Goal: Contribute content: Contribute content

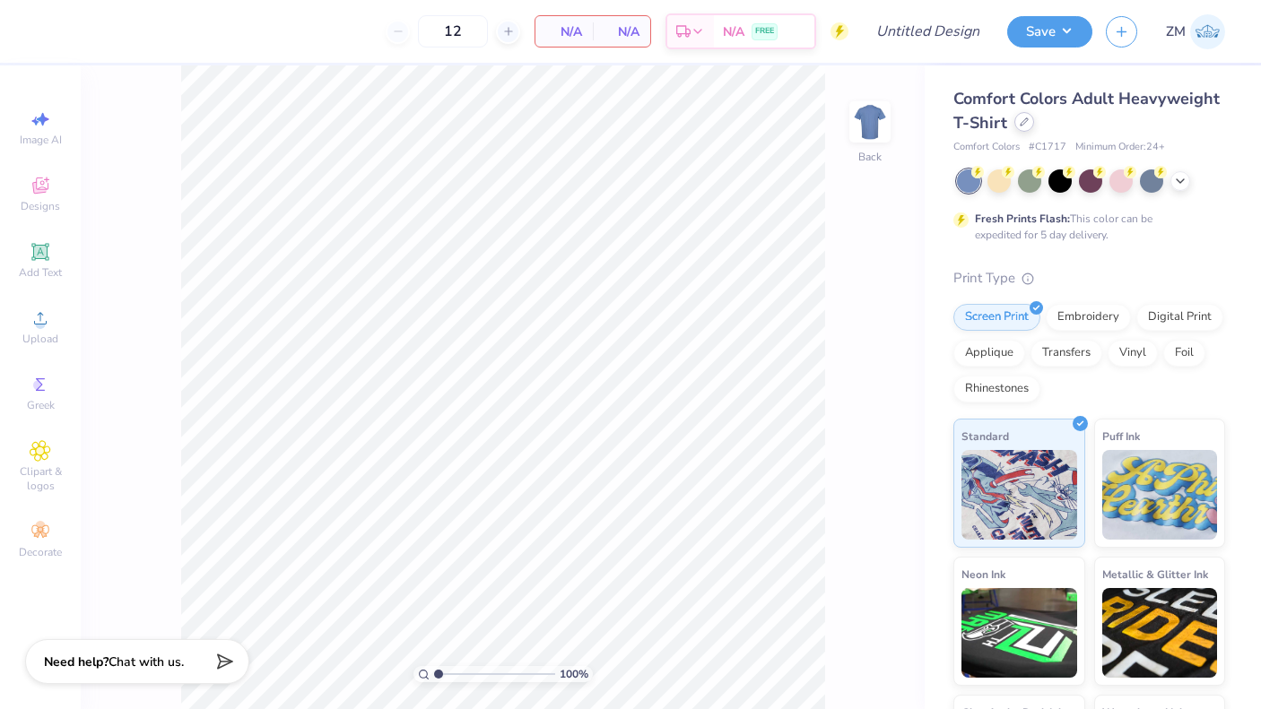
click at [1024, 122] on icon at bounding box center [1023, 121] width 9 height 9
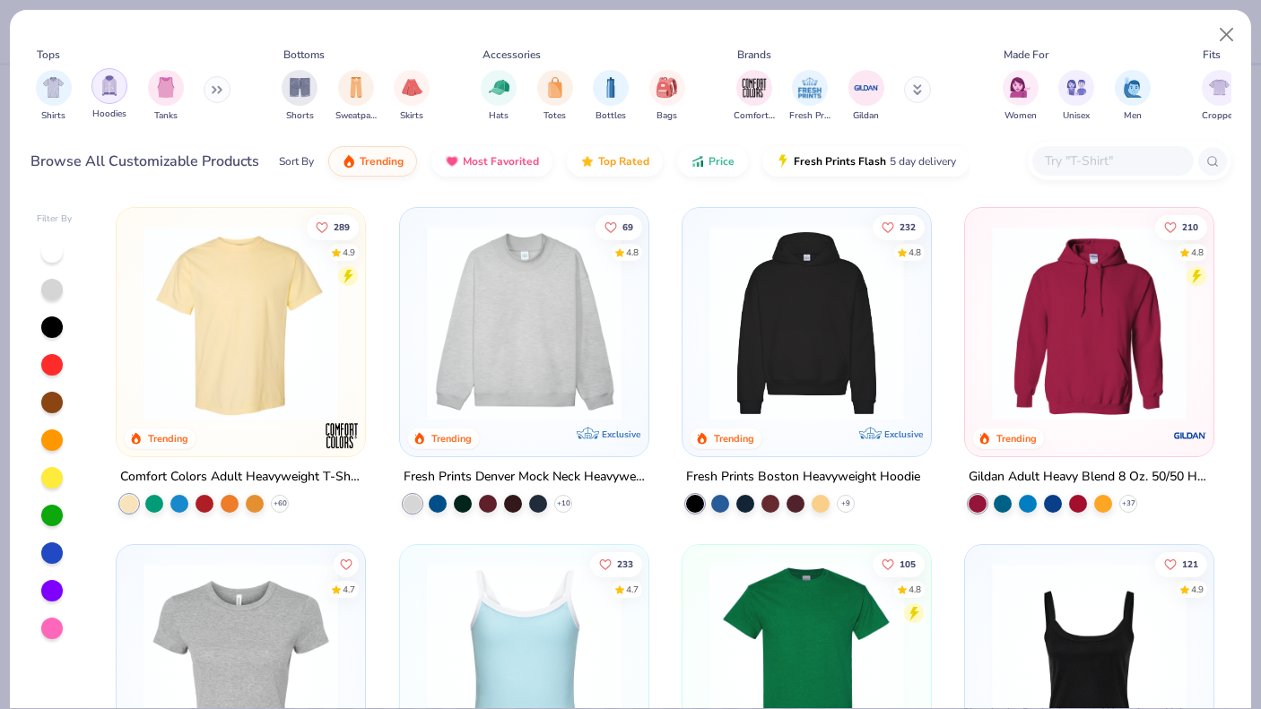
click at [115, 94] on img "filter for Hoodies" at bounding box center [110, 85] width 20 height 21
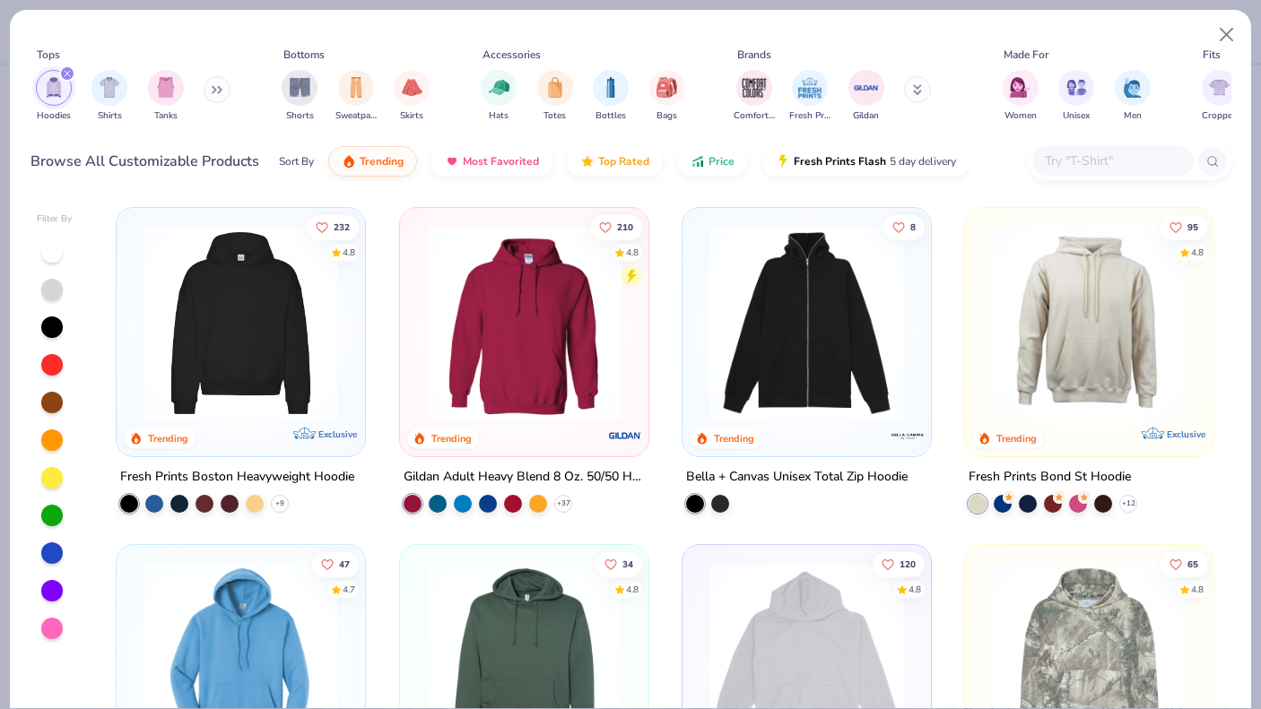
click at [542, 335] on img at bounding box center [524, 323] width 212 height 195
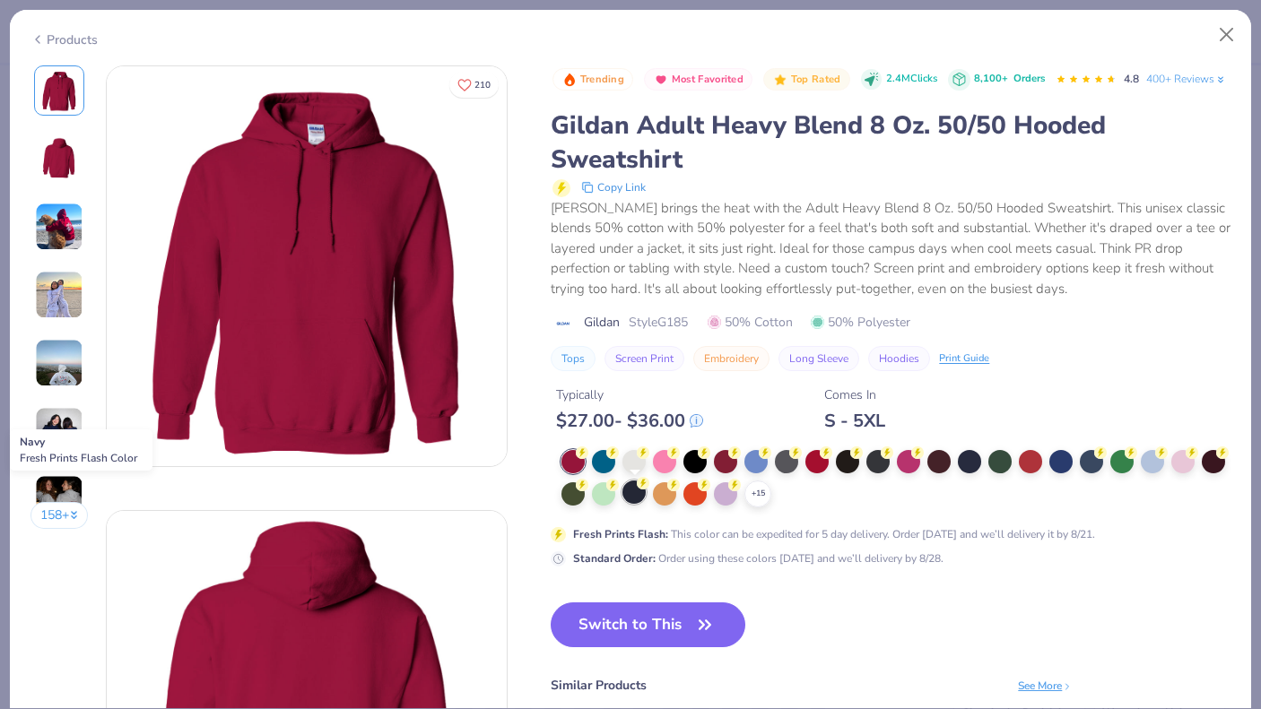
click at [627, 493] on div at bounding box center [633, 492] width 23 height 23
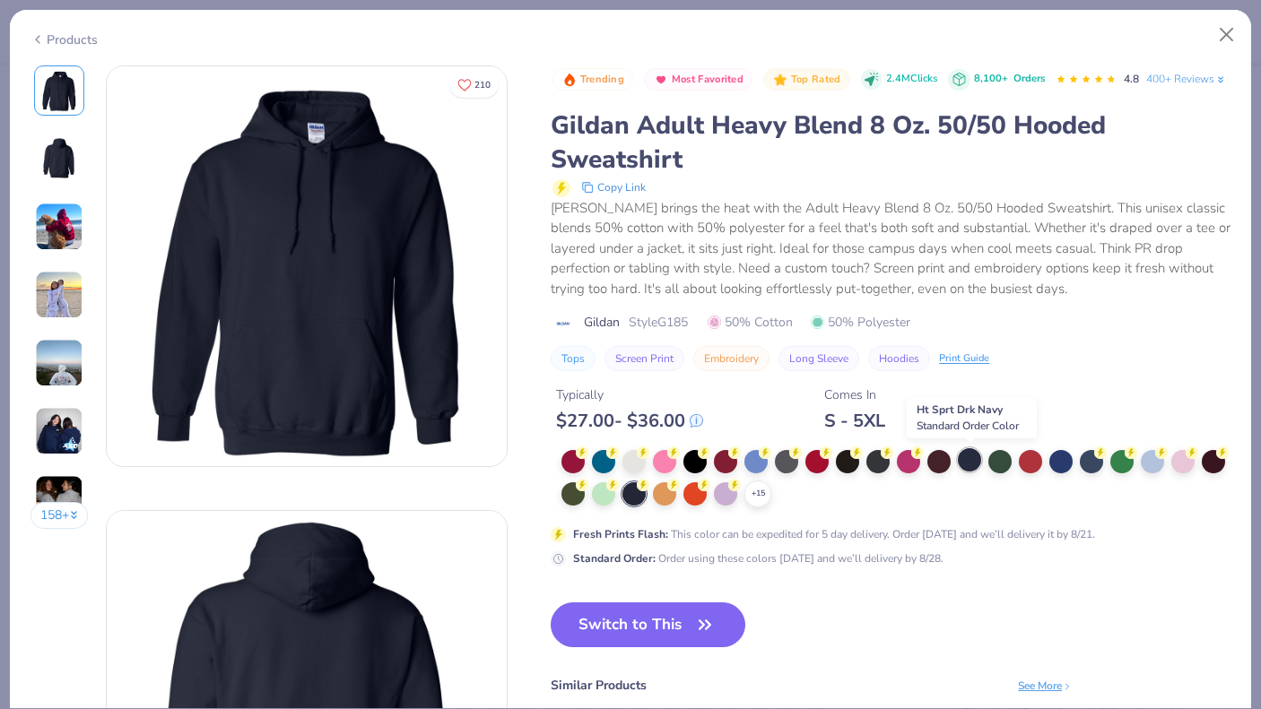
click at [967, 466] on div at bounding box center [968, 459] width 23 height 23
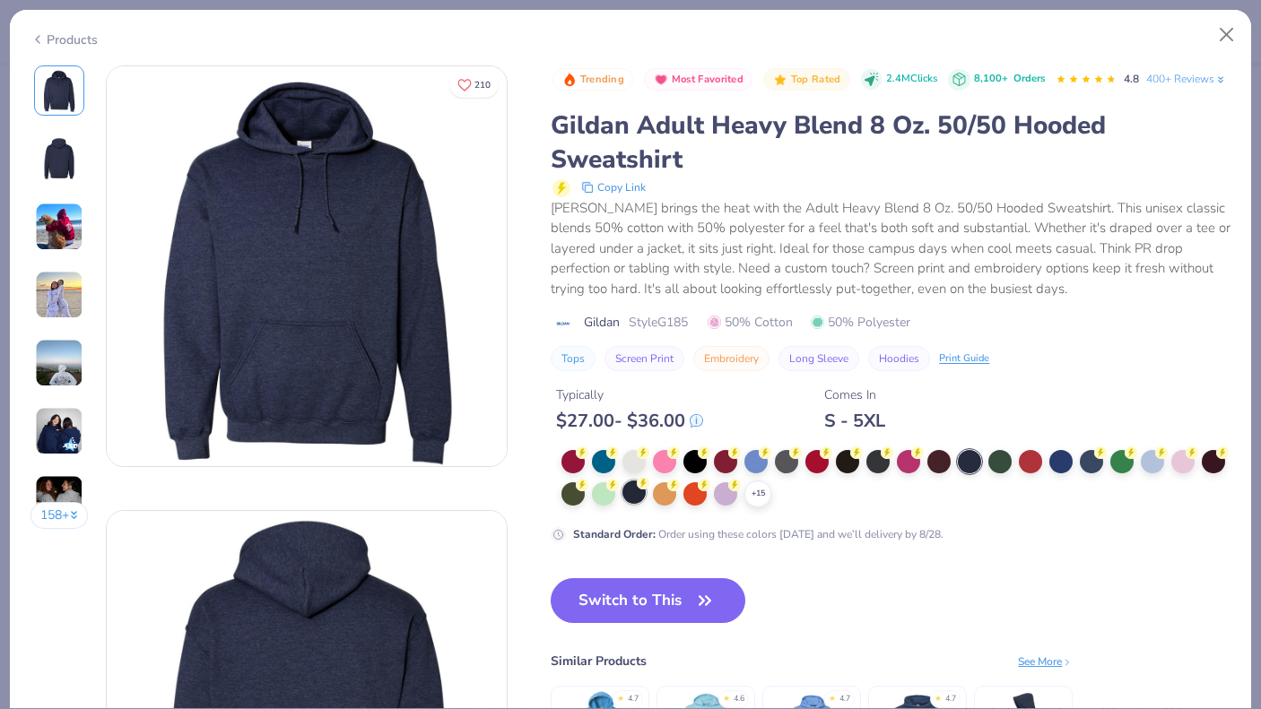
click at [639, 492] on div at bounding box center [633, 492] width 23 height 23
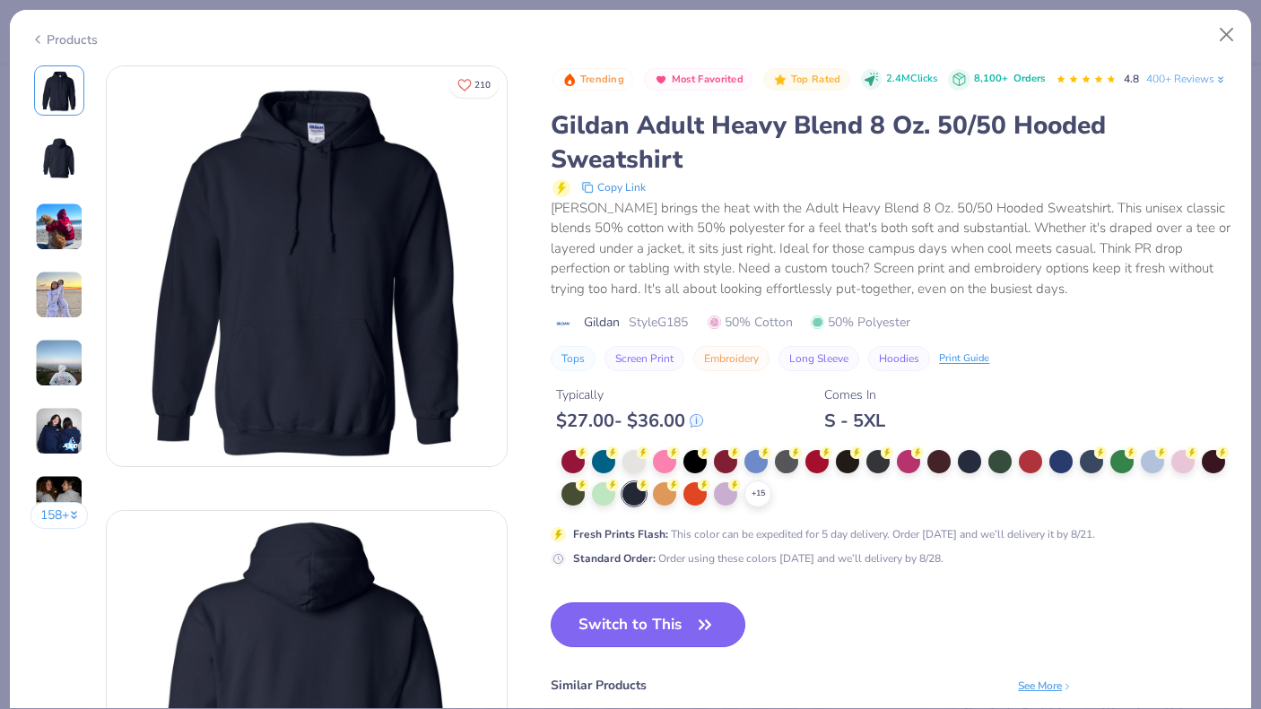
click at [641, 617] on button "Switch to This" at bounding box center [647, 624] width 195 height 45
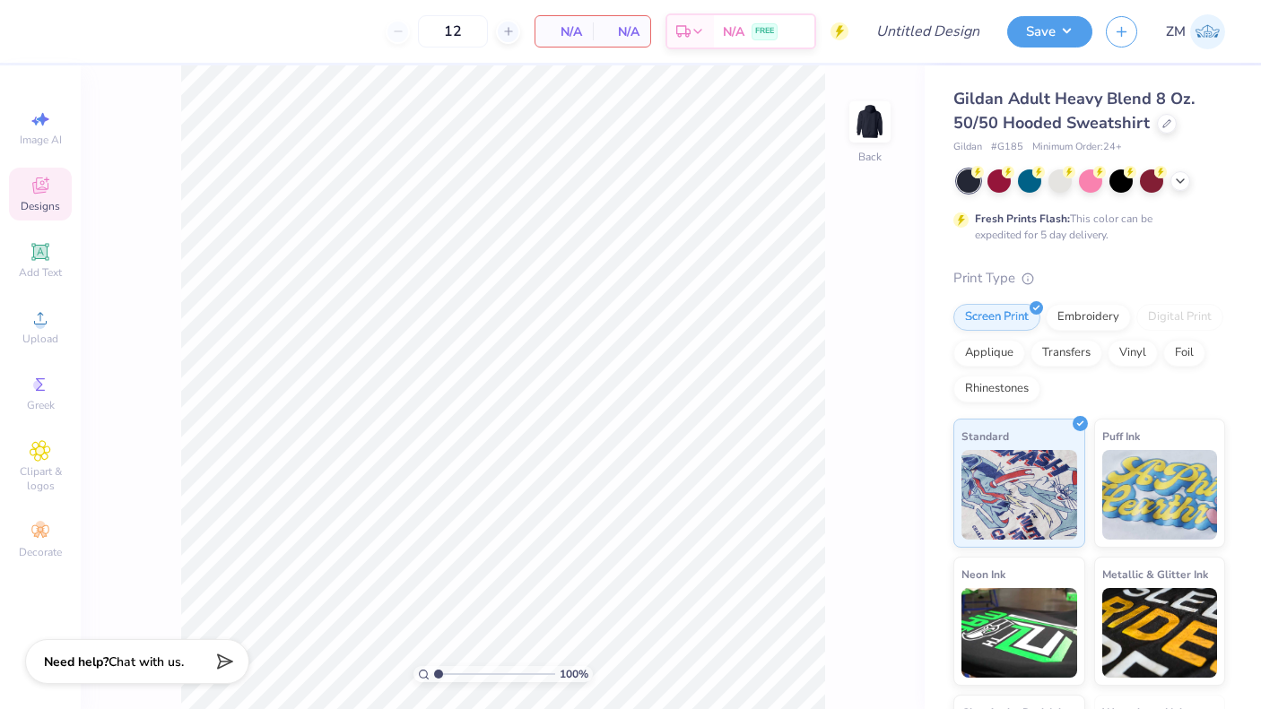
click at [48, 199] on span "Designs" at bounding box center [40, 206] width 39 height 14
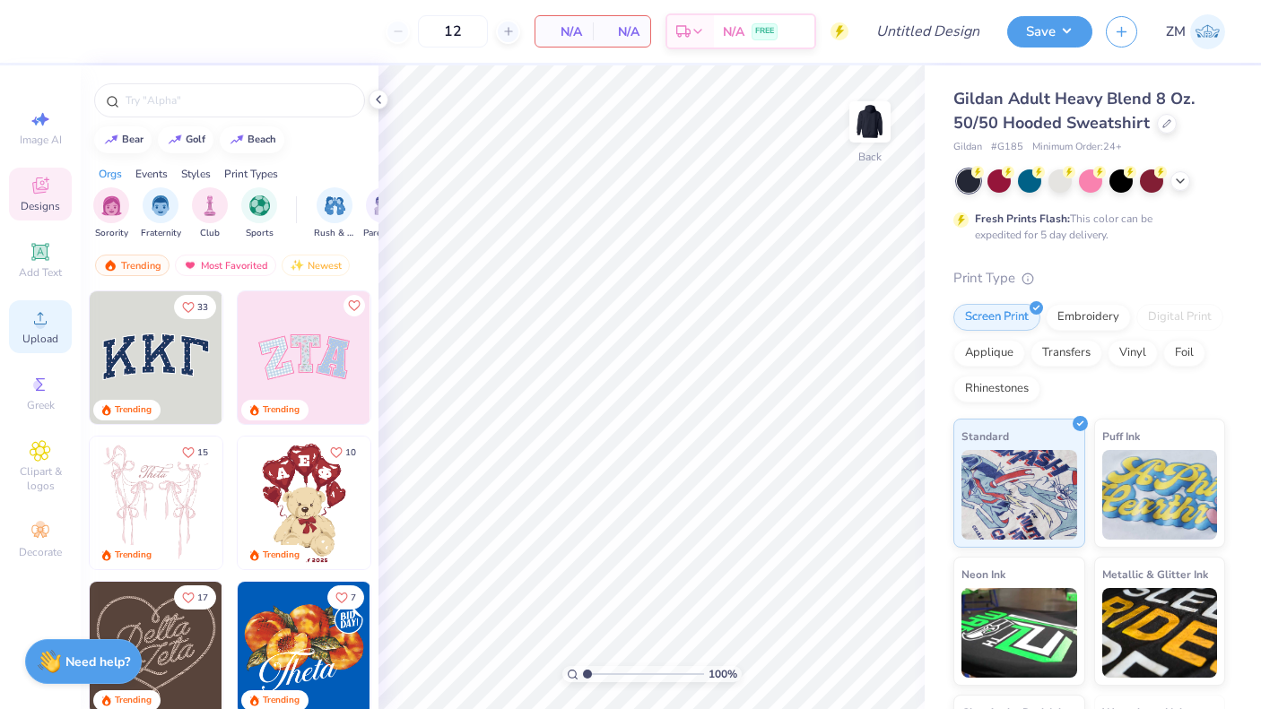
click at [35, 340] on span "Upload" at bounding box center [40, 339] width 36 height 14
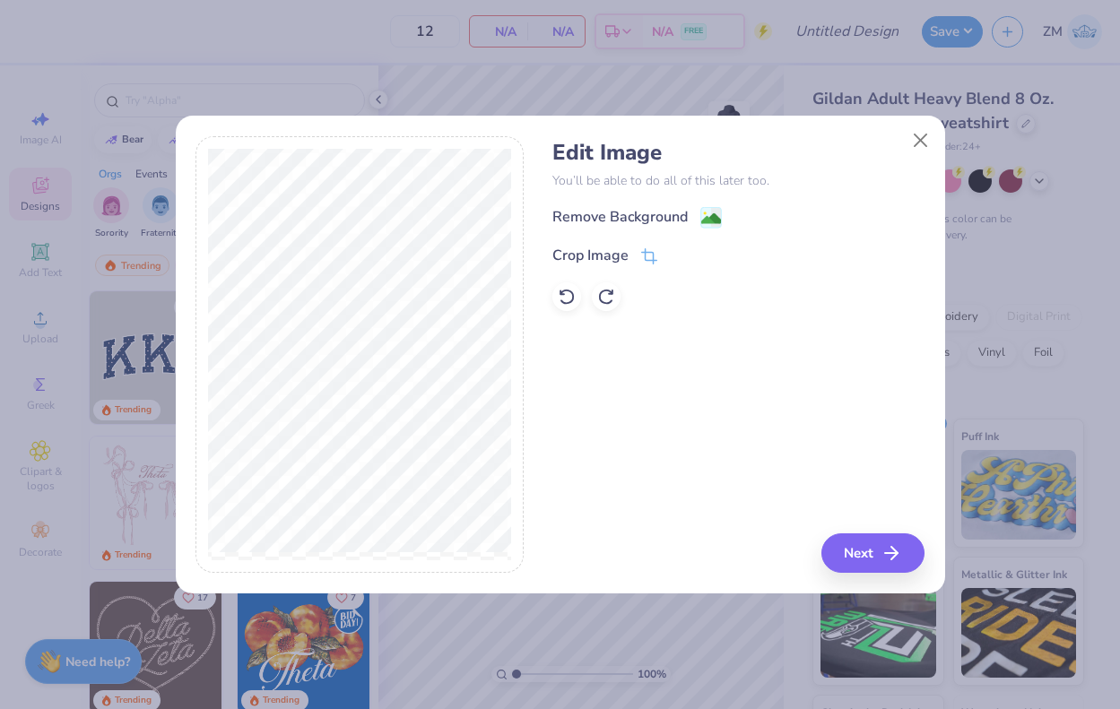
click at [701, 225] on image at bounding box center [711, 219] width 20 height 20
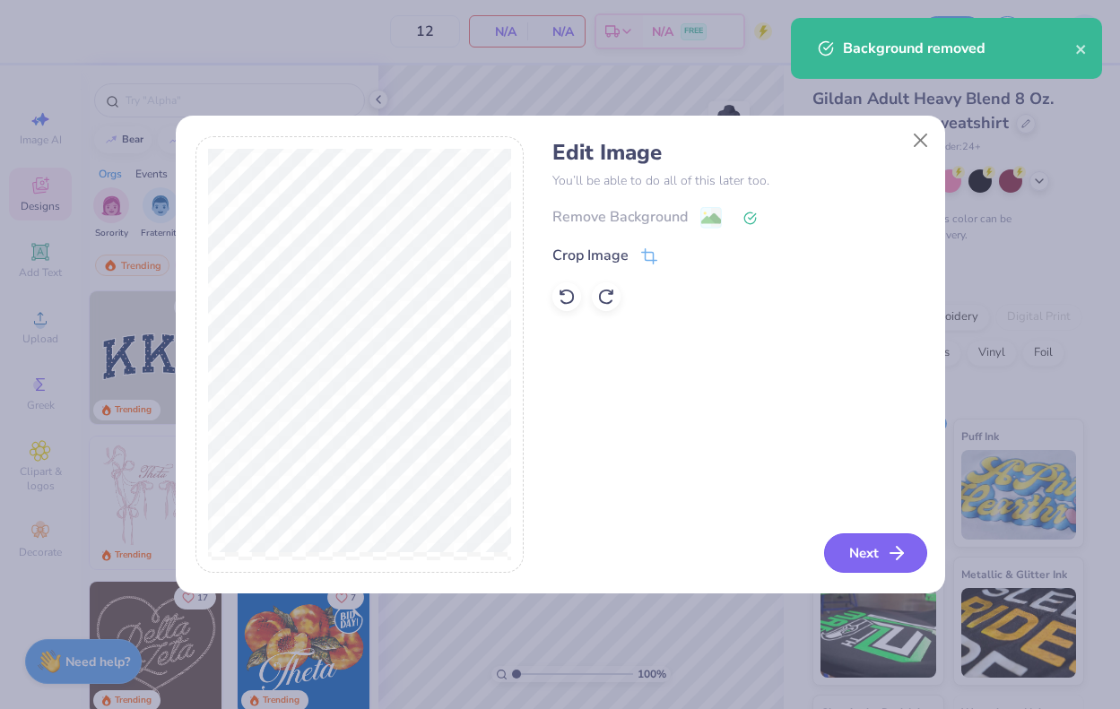
click at [863, 543] on button "Next" at bounding box center [875, 552] width 103 height 39
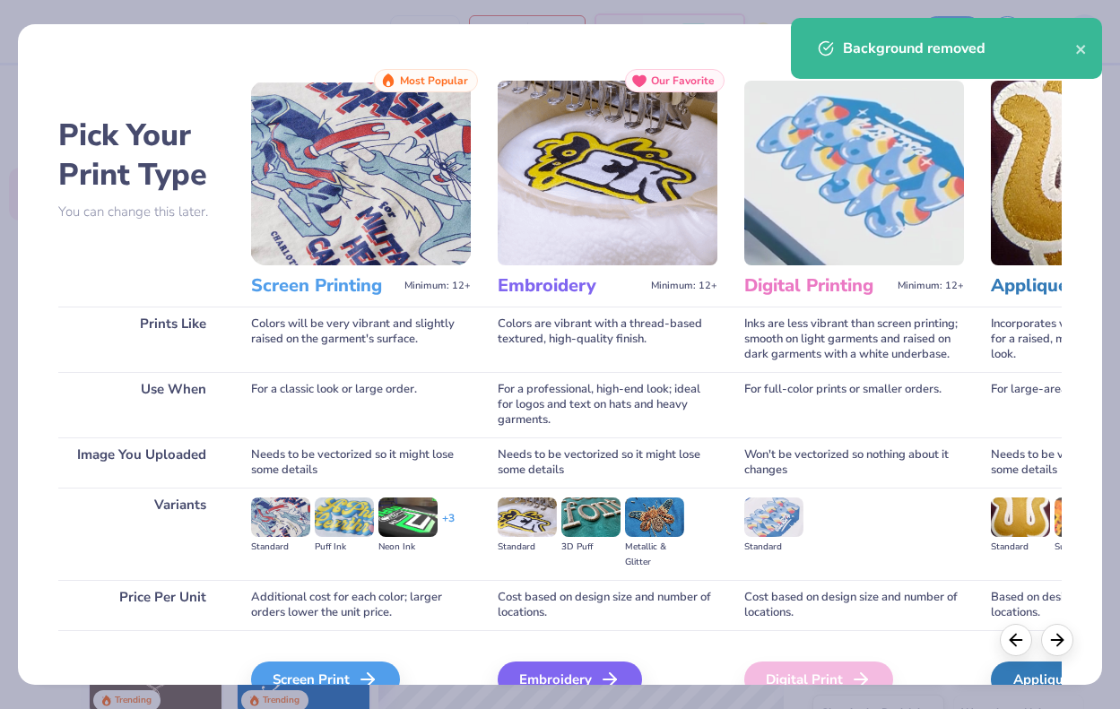
scroll to position [95, 0]
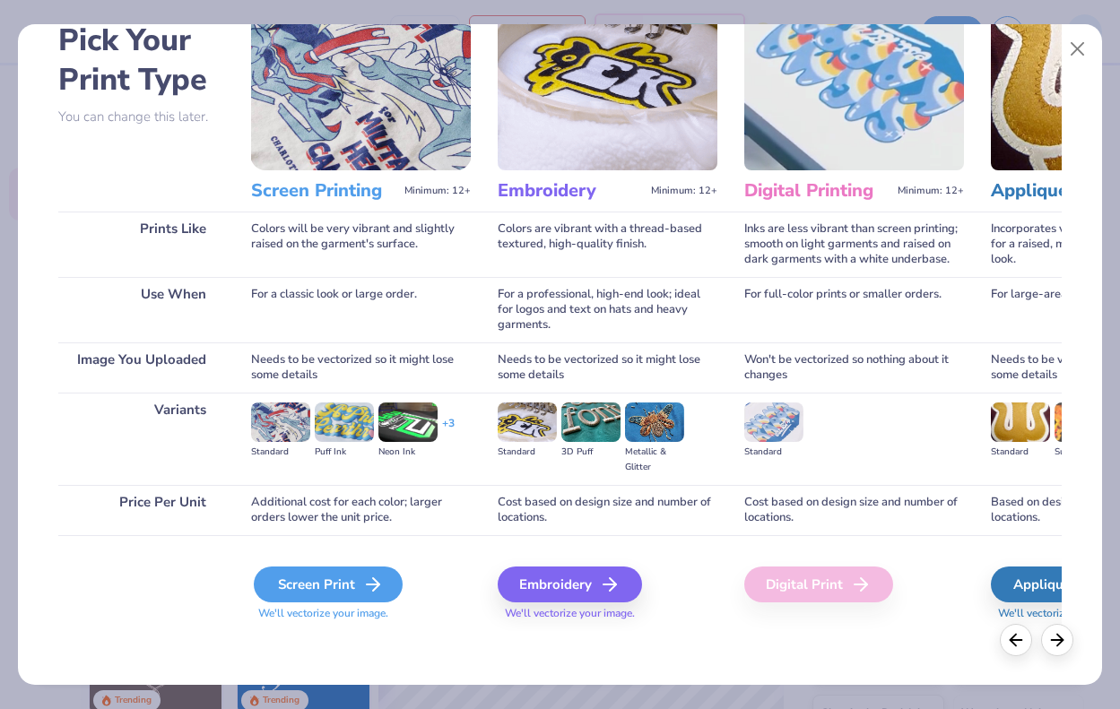
click at [337, 579] on div "Screen Print" at bounding box center [328, 585] width 149 height 36
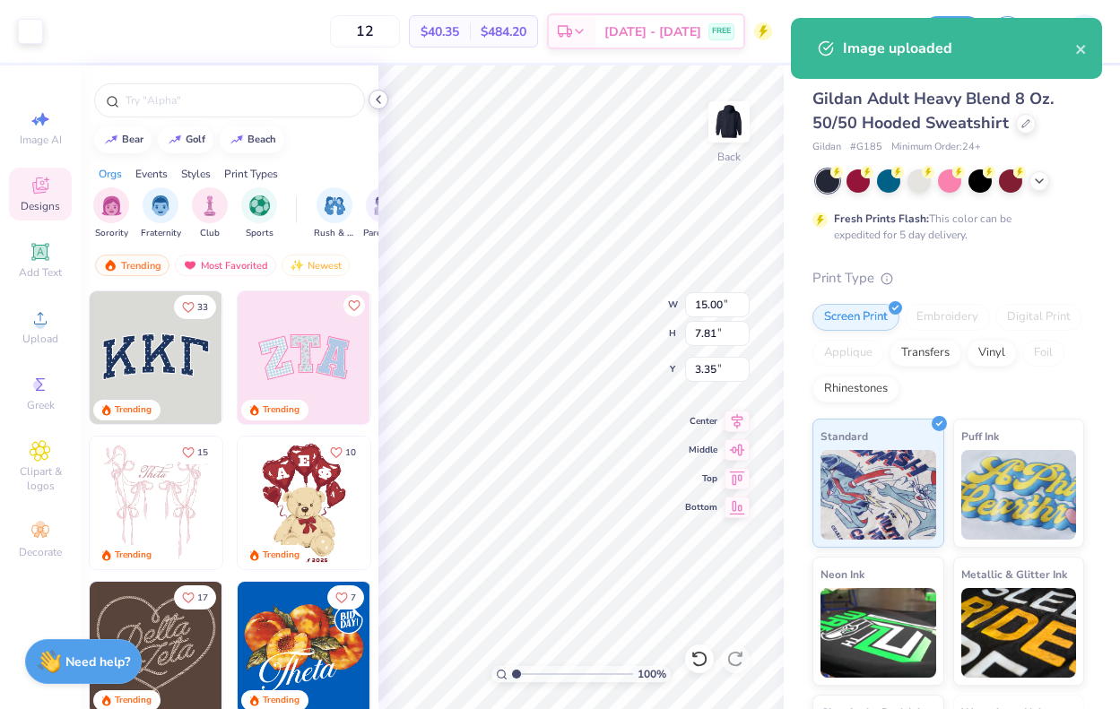
click at [373, 103] on icon at bounding box center [378, 99] width 14 height 14
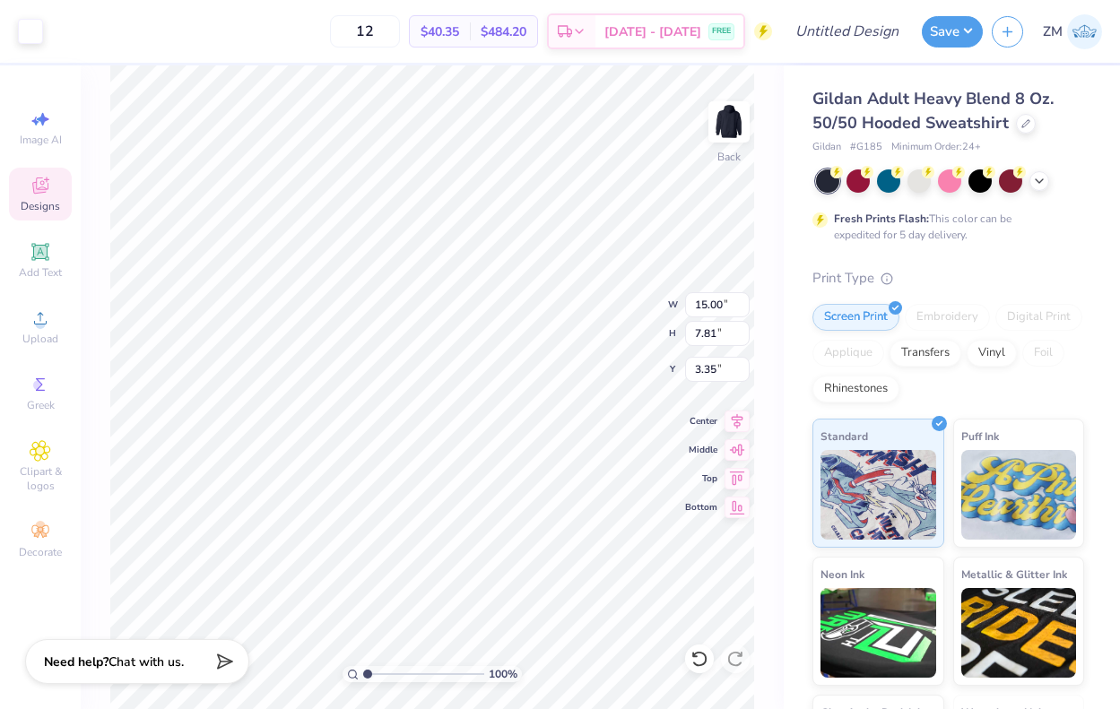
type input "13.03"
type input "6.78"
type input "3.00"
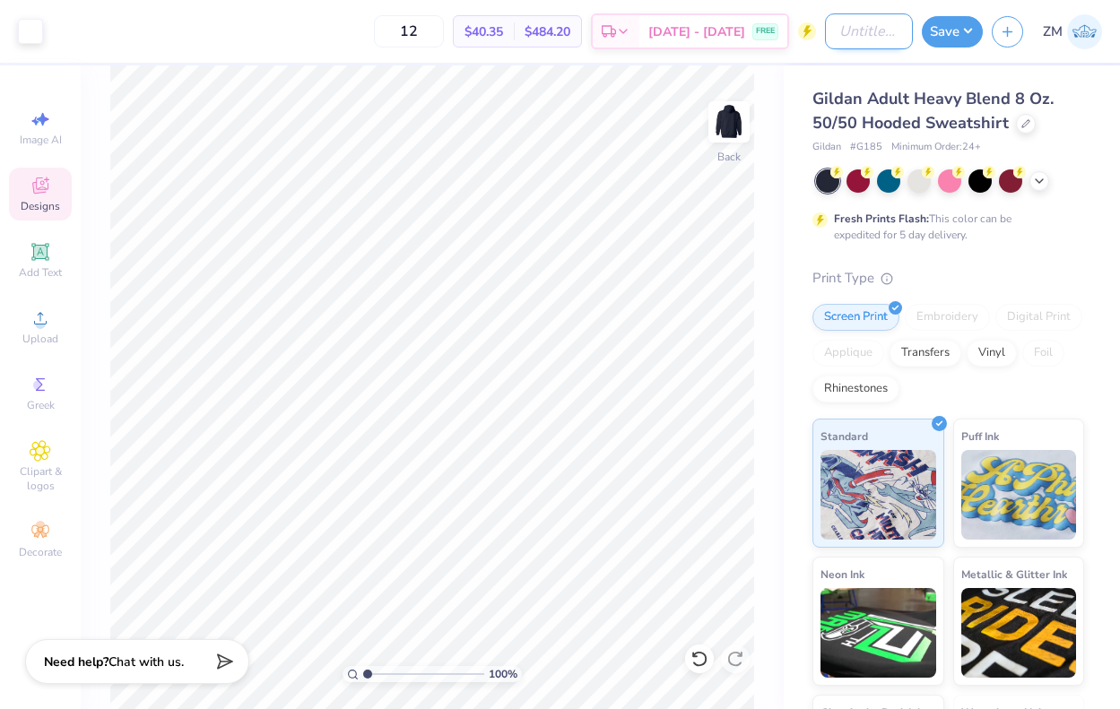
click at [839, 30] on input "Design Title" at bounding box center [869, 31] width 88 height 36
type input "SAPPHIRE HOODIE"
click at [947, 30] on button "Save" at bounding box center [952, 28] width 61 height 31
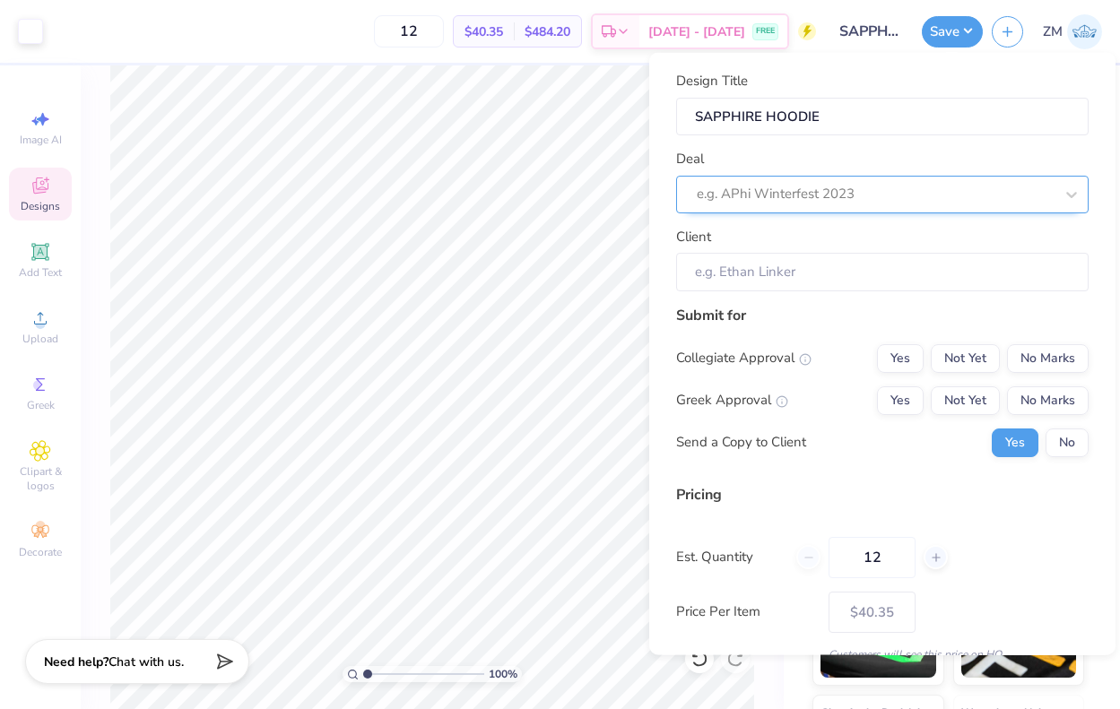
click at [832, 199] on div at bounding box center [875, 194] width 357 height 24
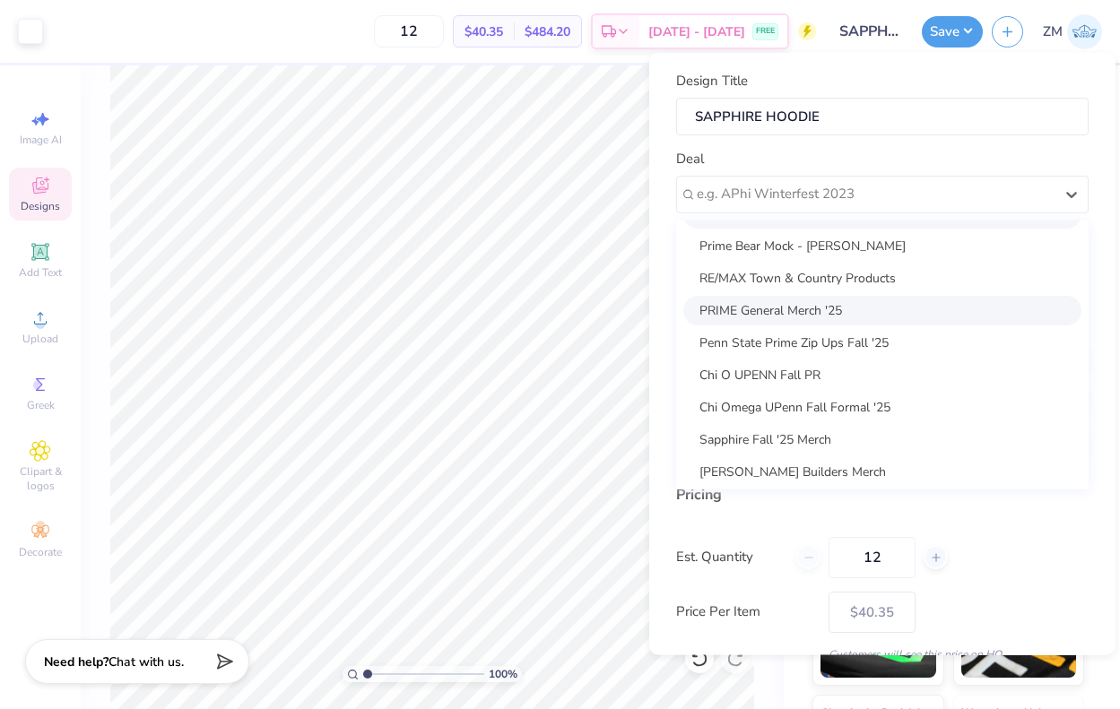
scroll to position [98, 0]
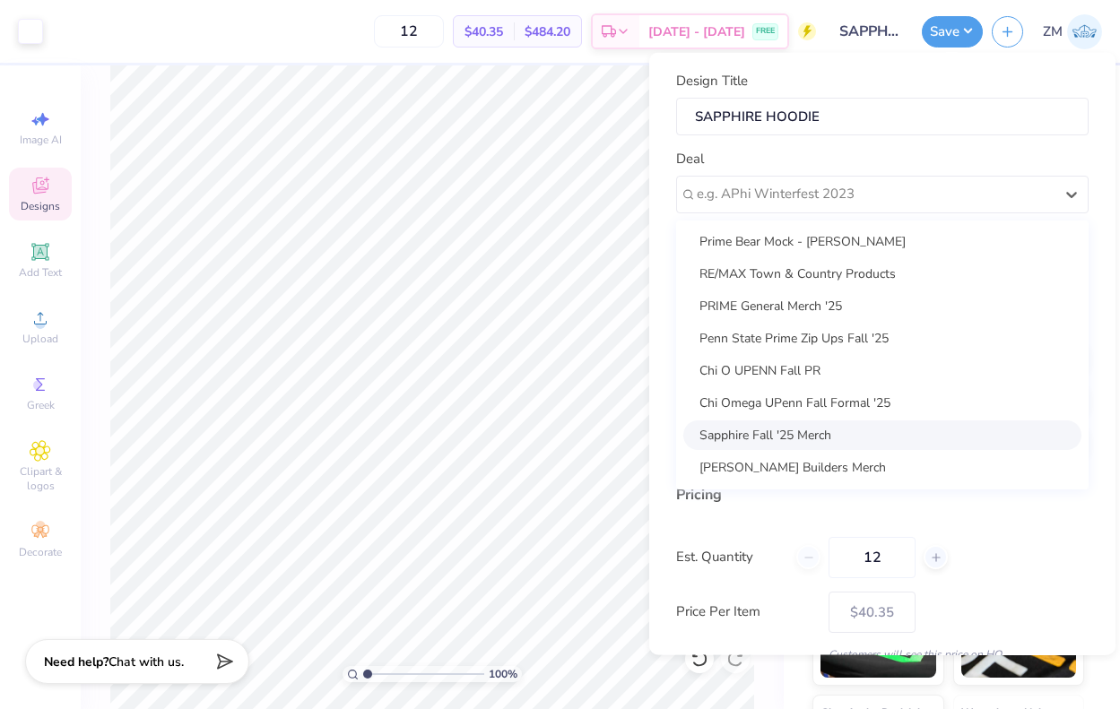
click at [797, 429] on div "Sapphire Fall '25 Merch" at bounding box center [882, 435] width 398 height 30
type input "[PERSON_NAME]"
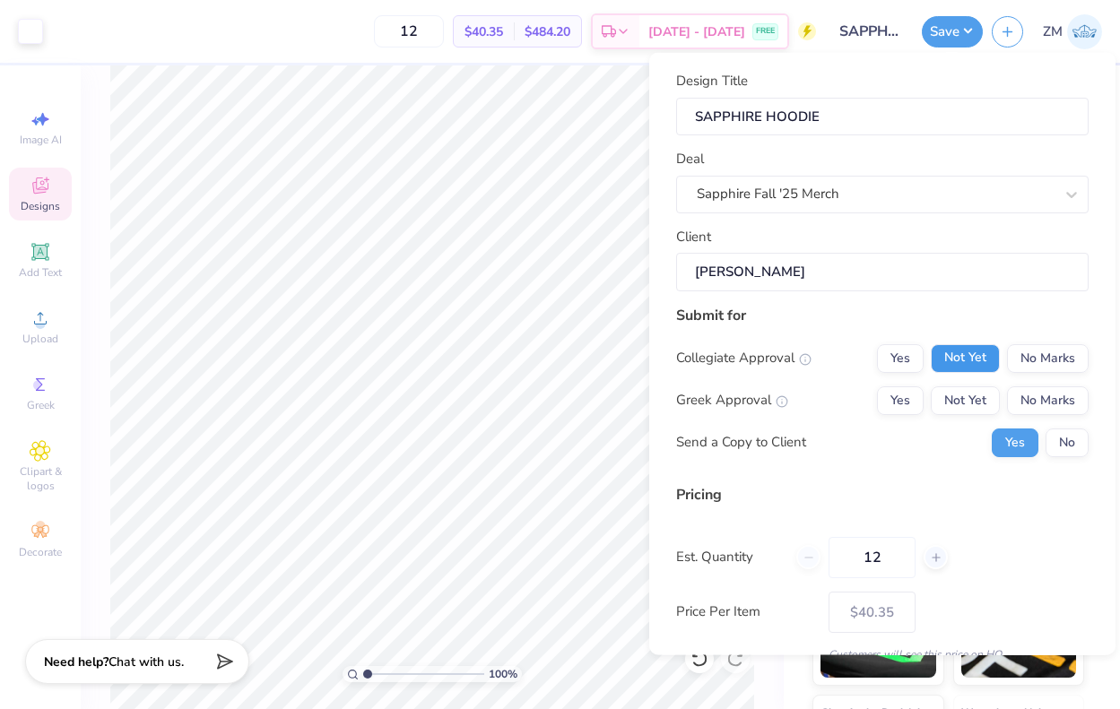
click at [981, 361] on button "Not Yet" at bounding box center [965, 357] width 69 height 29
click at [981, 394] on button "Not Yet" at bounding box center [965, 400] width 69 height 29
click at [1060, 446] on button "No" at bounding box center [1066, 442] width 43 height 29
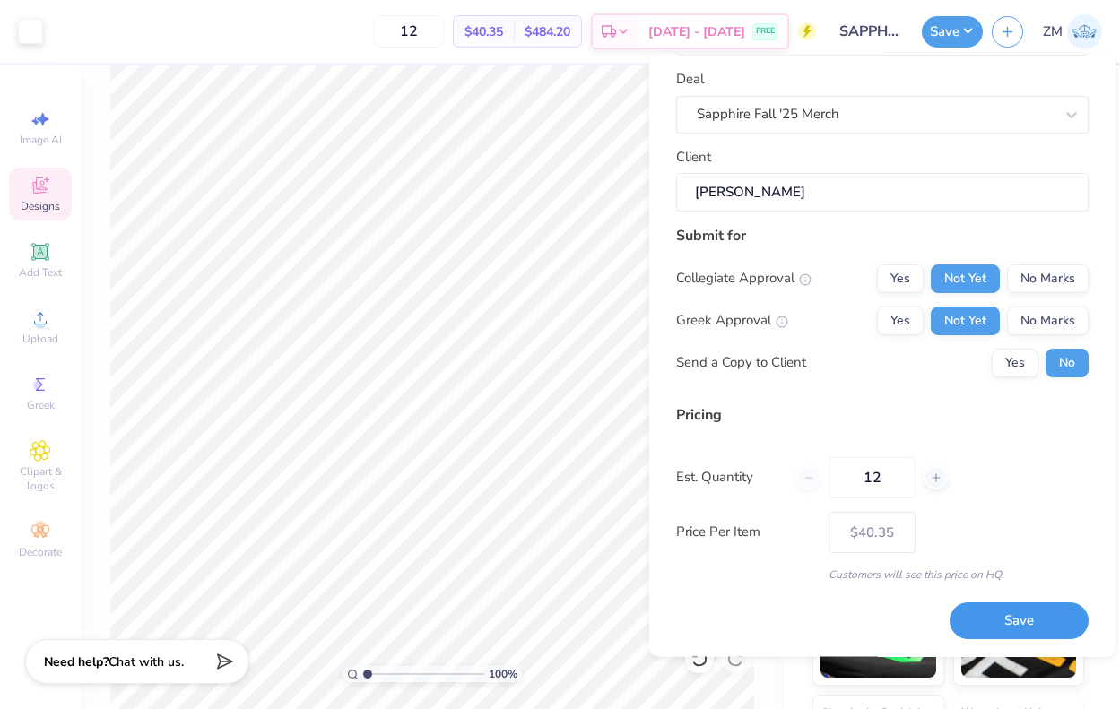
click at [982, 628] on button "Save" at bounding box center [1018, 621] width 139 height 37
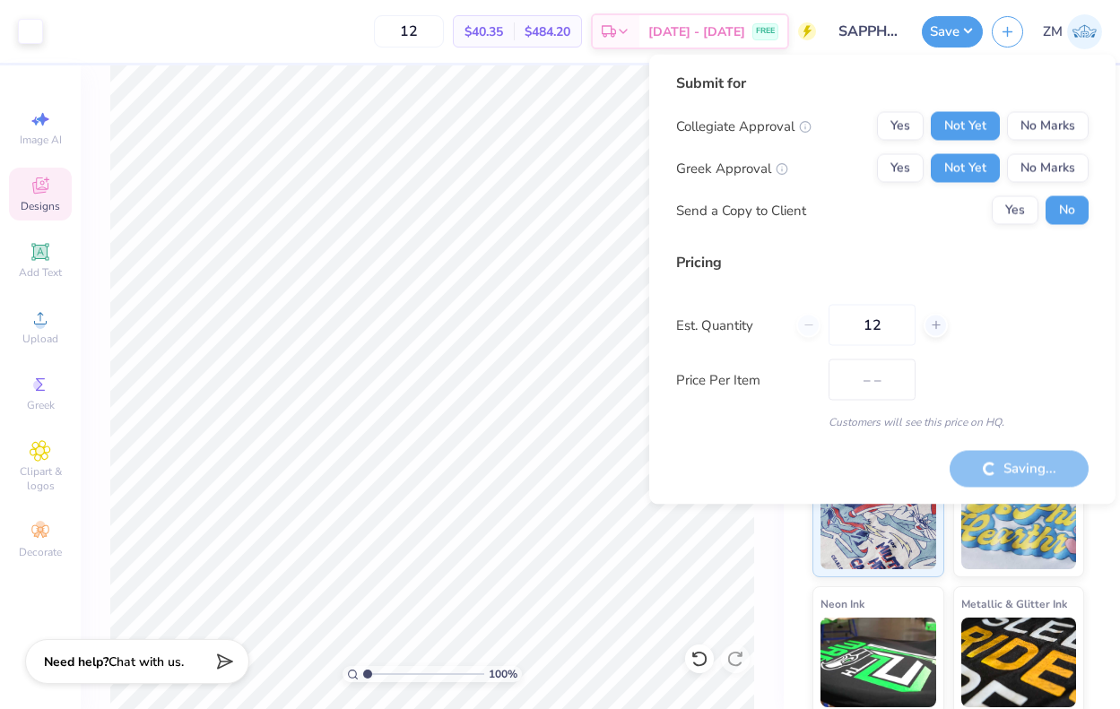
type input "$40.35"
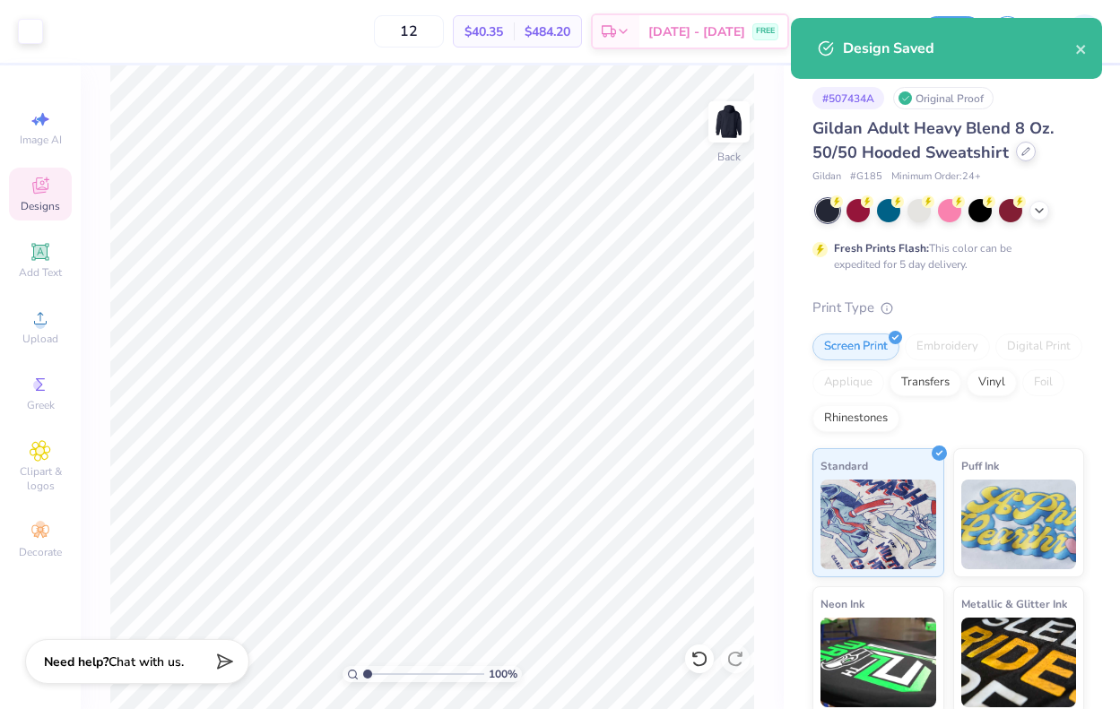
click at [1025, 154] on icon at bounding box center [1025, 151] width 9 height 9
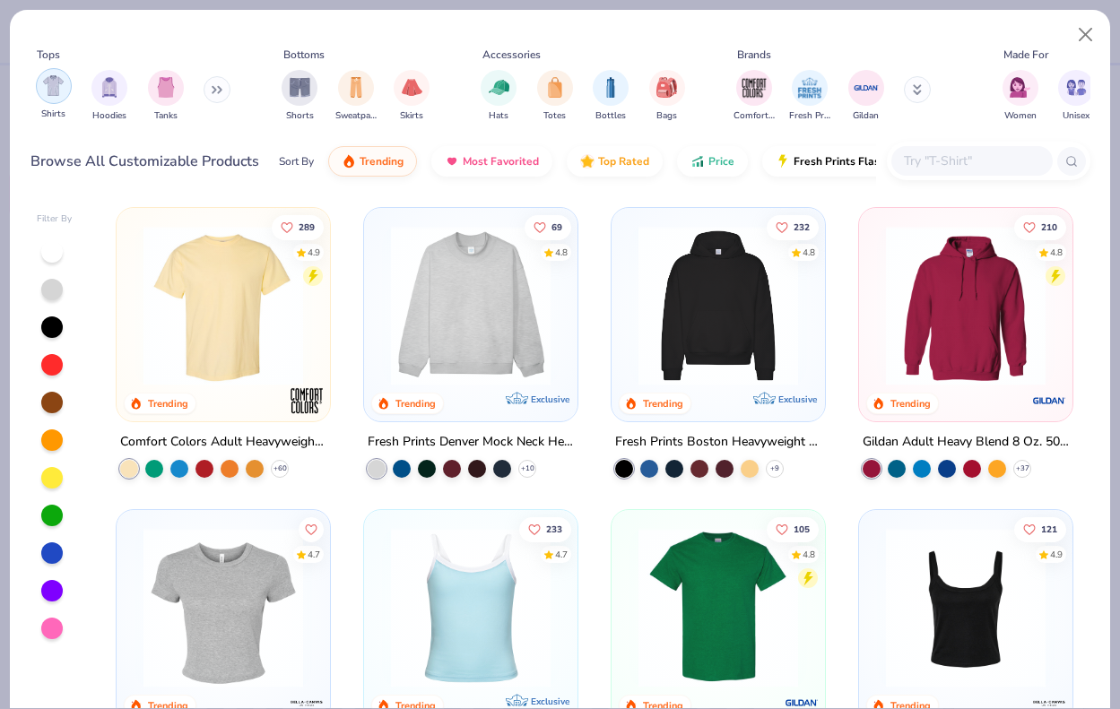
click at [54, 91] on img "filter for Shirts" at bounding box center [53, 85] width 21 height 21
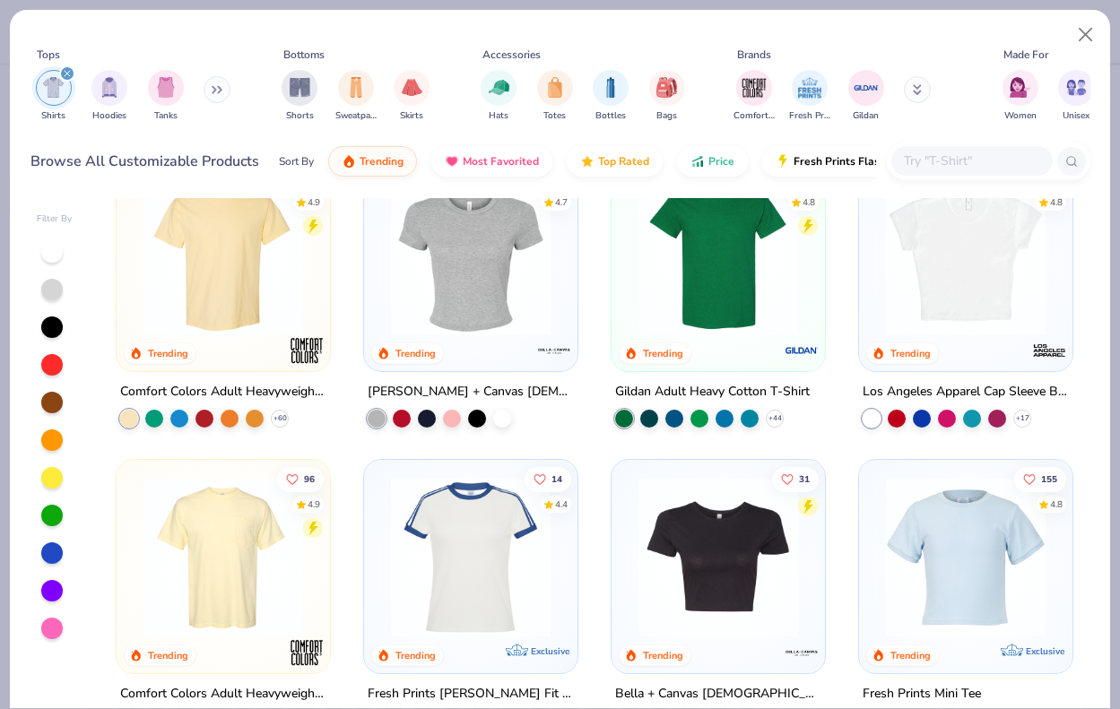
scroll to position [46, 0]
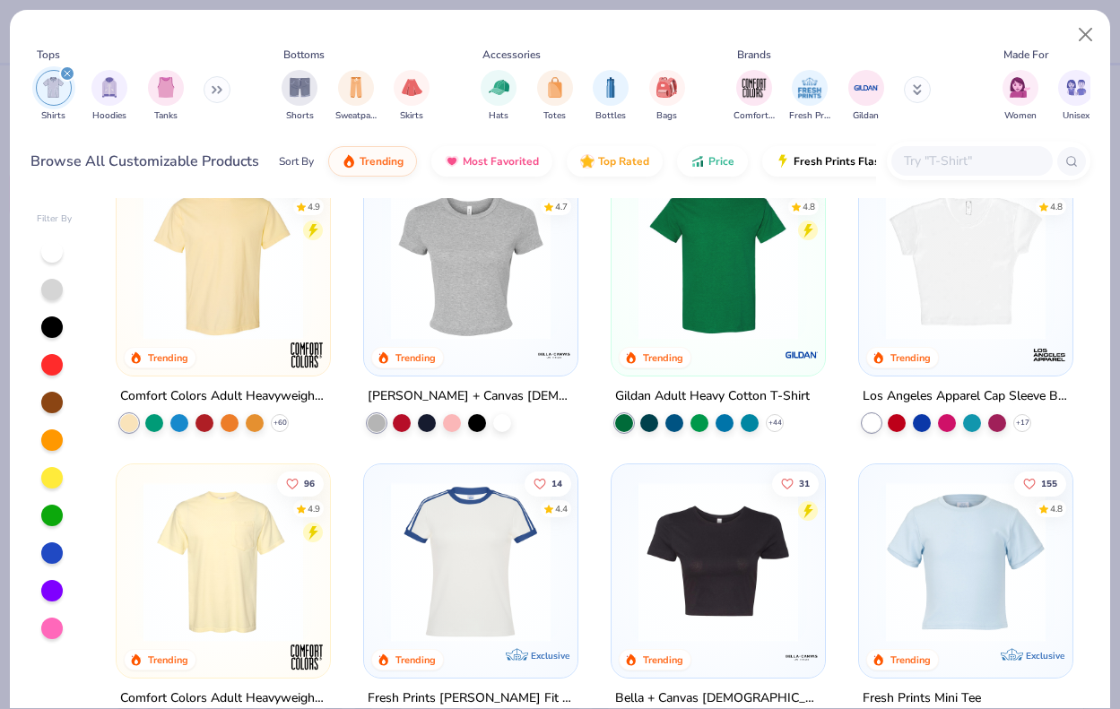
click at [732, 282] on img at bounding box center [718, 260] width 178 height 160
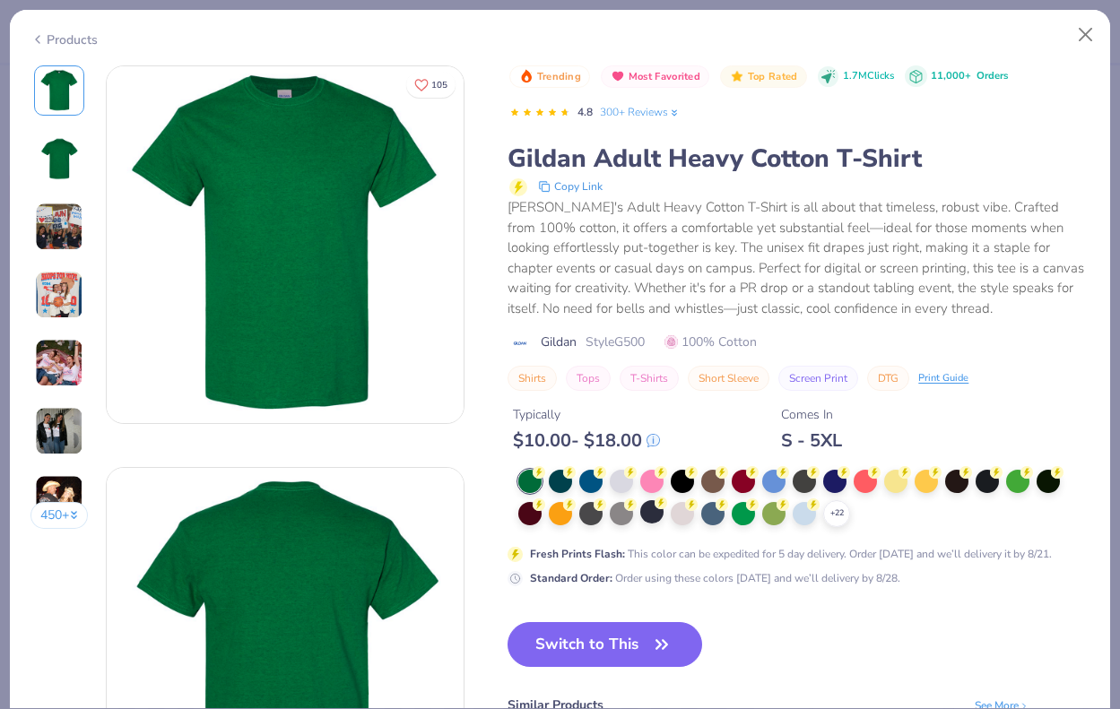
click at [663, 521] on div at bounding box center [651, 511] width 23 height 23
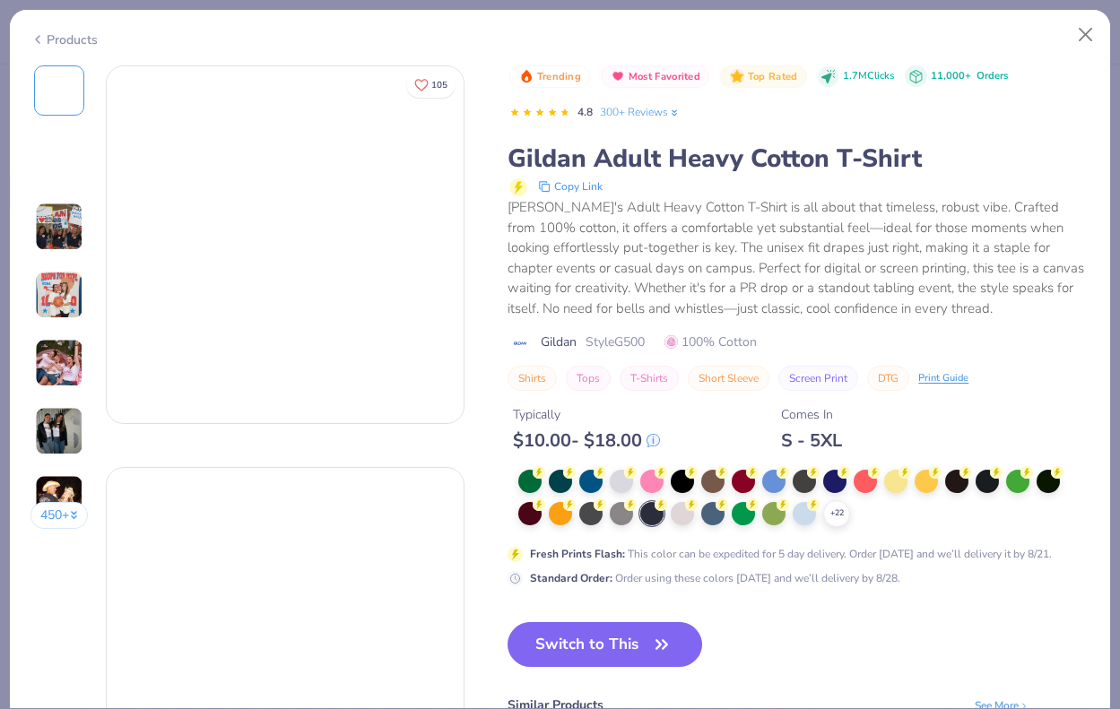
click at [641, 510] on div at bounding box center [651, 513] width 23 height 23
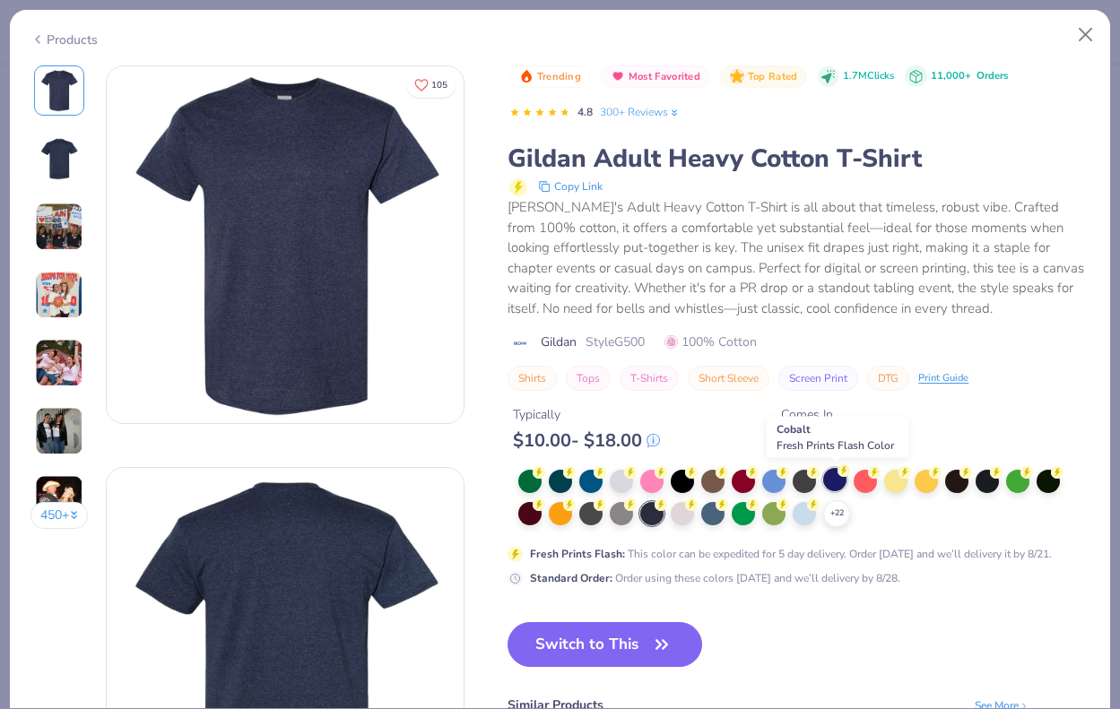
click at [846, 482] on div at bounding box center [834, 479] width 23 height 23
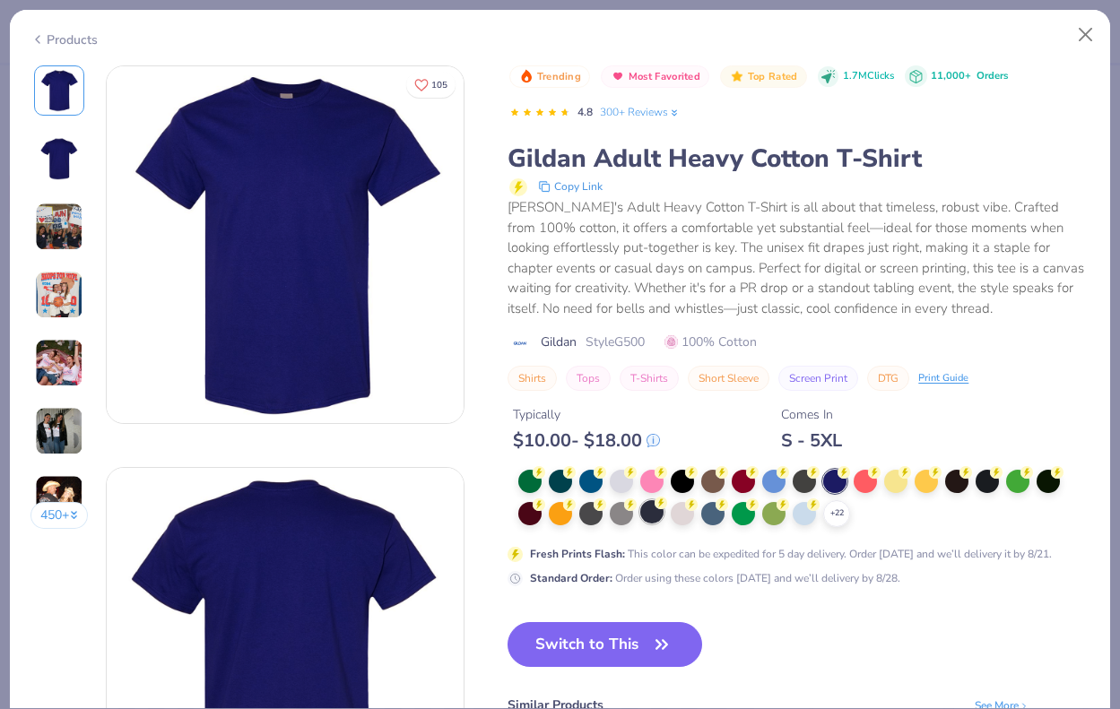
click at [654, 516] on div at bounding box center [651, 511] width 23 height 23
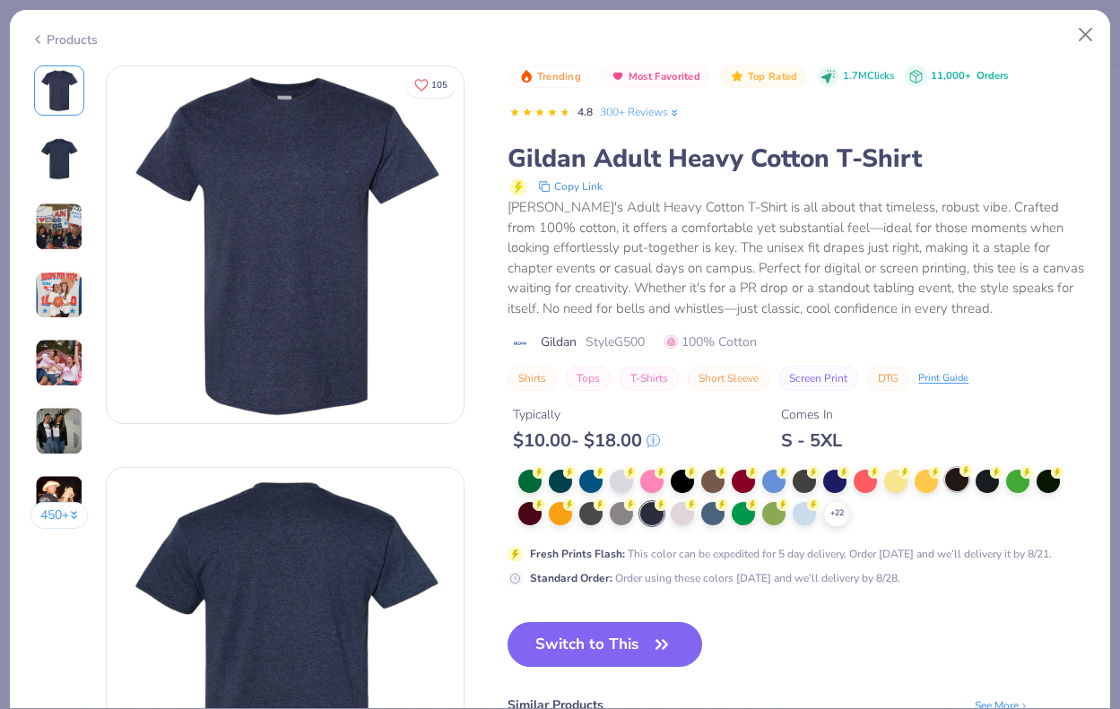
click at [957, 491] on div at bounding box center [956, 479] width 23 height 23
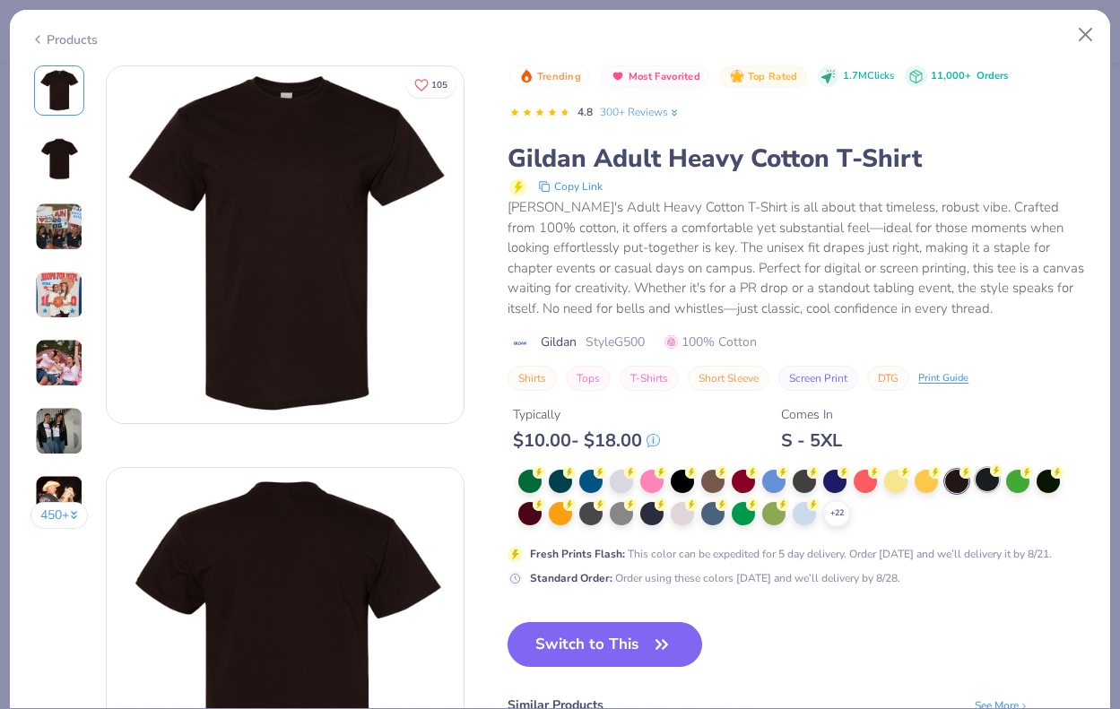
click at [990, 488] on div at bounding box center [986, 479] width 23 height 23
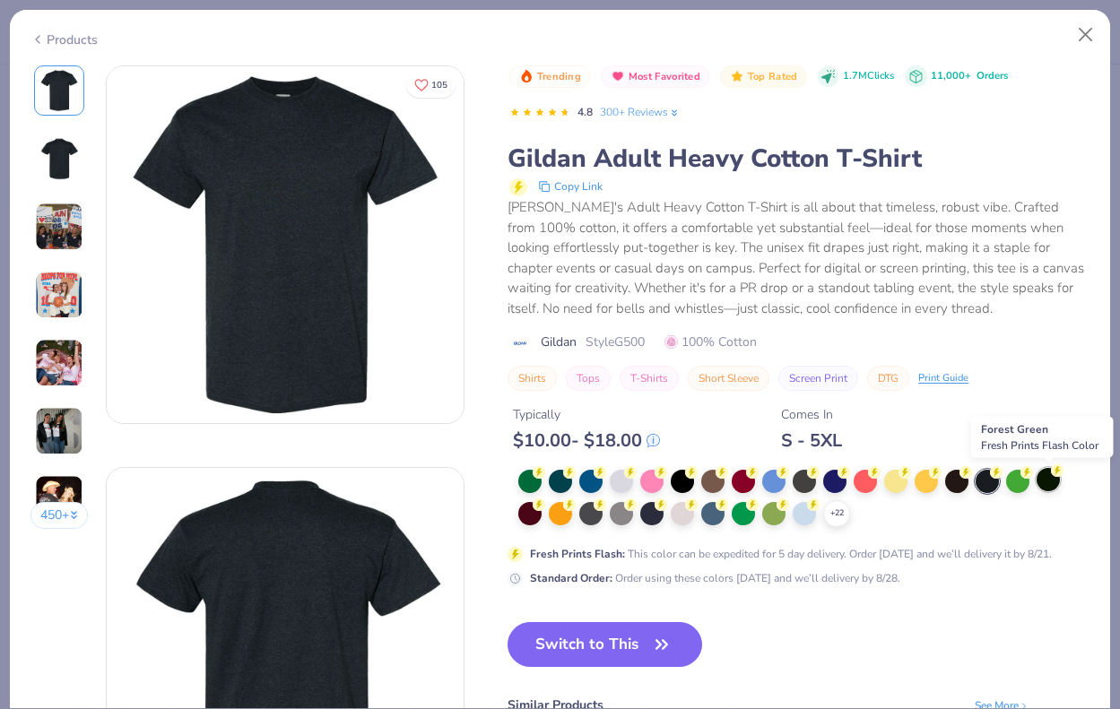
click at [1049, 484] on div at bounding box center [1047, 479] width 23 height 23
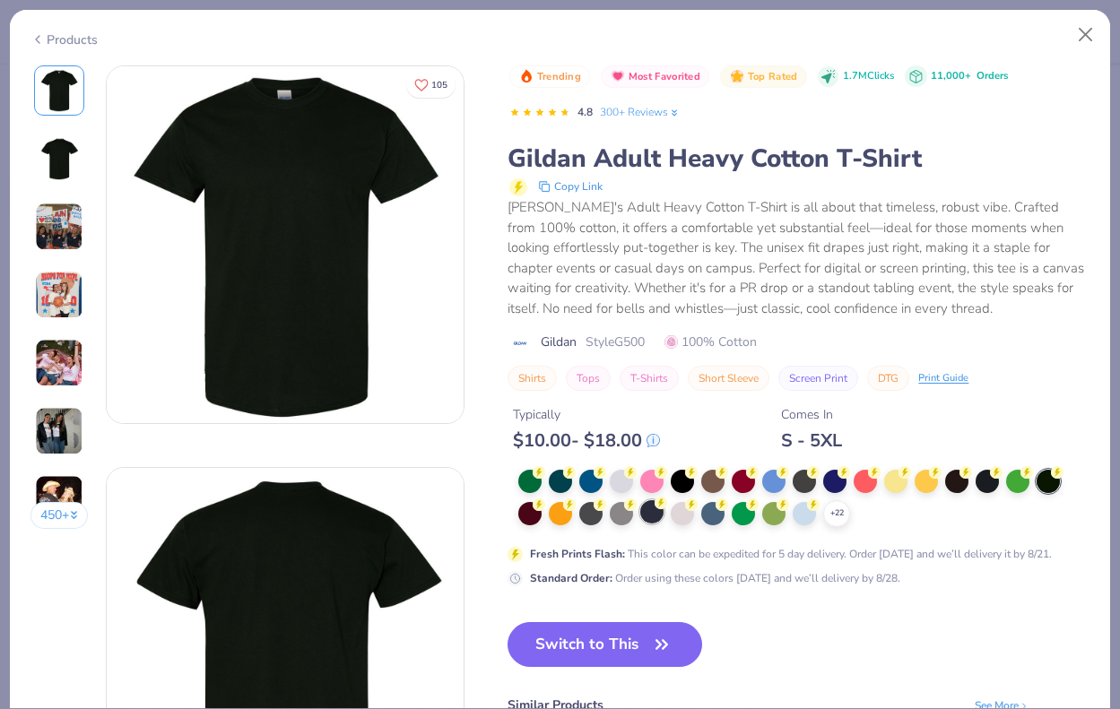
click at [653, 514] on div at bounding box center [651, 511] width 23 height 23
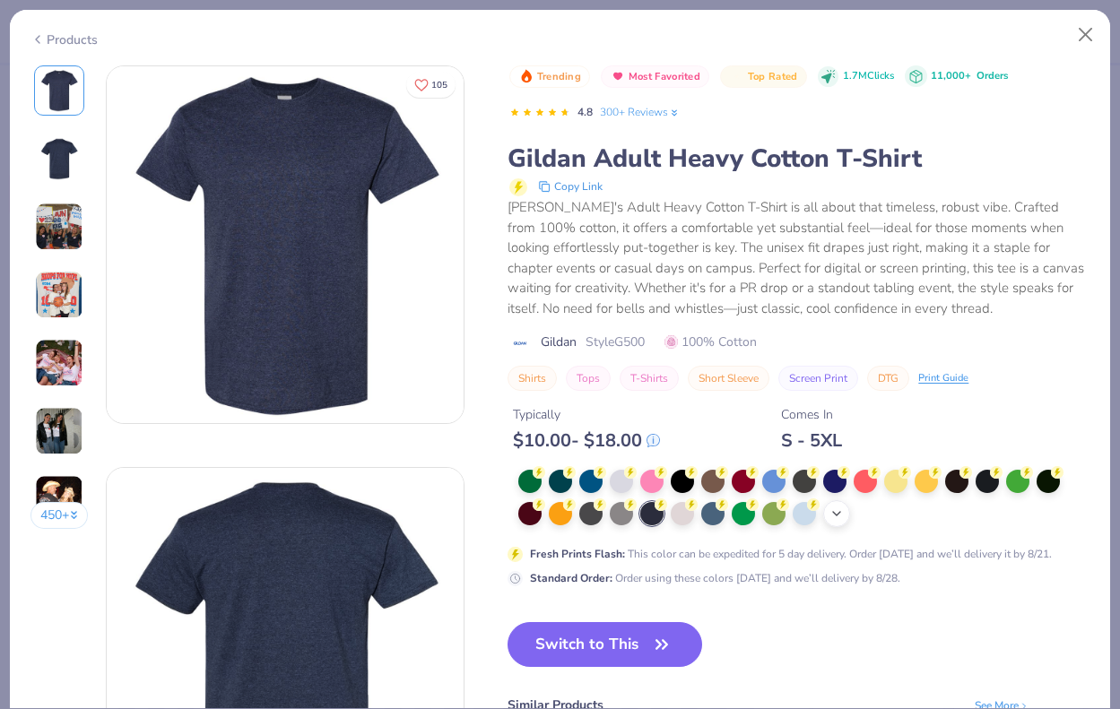
click at [834, 510] on icon at bounding box center [836, 514] width 14 height 14
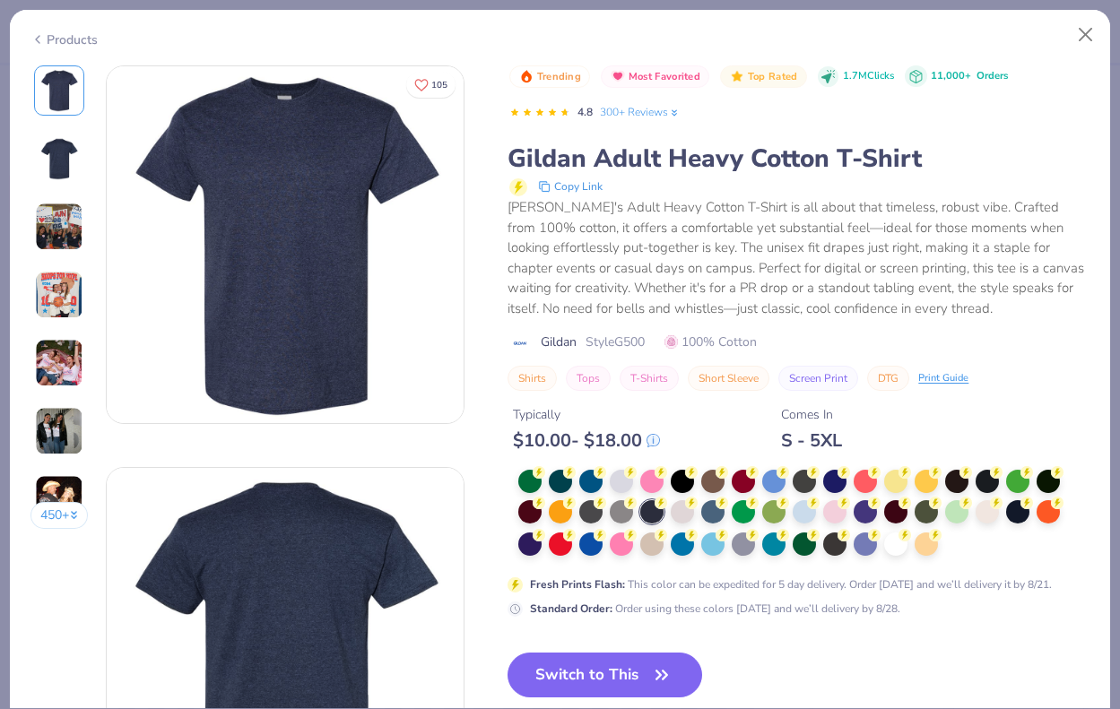
click at [516, 545] on div at bounding box center [798, 514] width 582 height 88
click at [533, 546] on div at bounding box center [529, 542] width 23 height 23
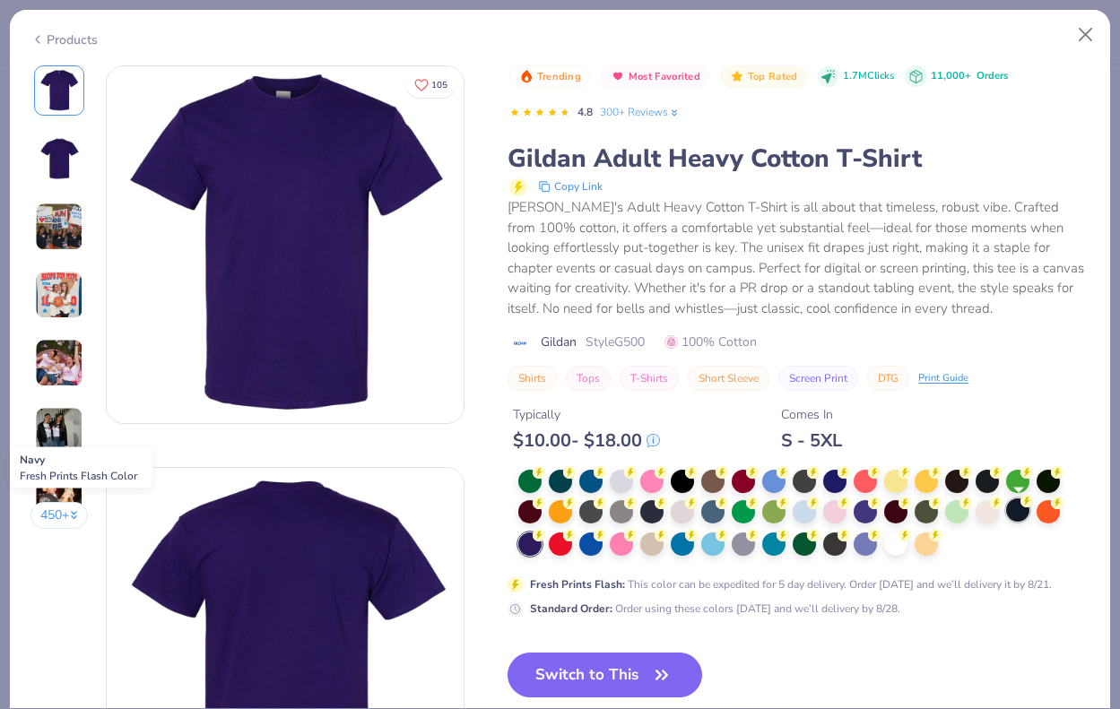
click at [1018, 511] on div at bounding box center [1017, 509] width 23 height 23
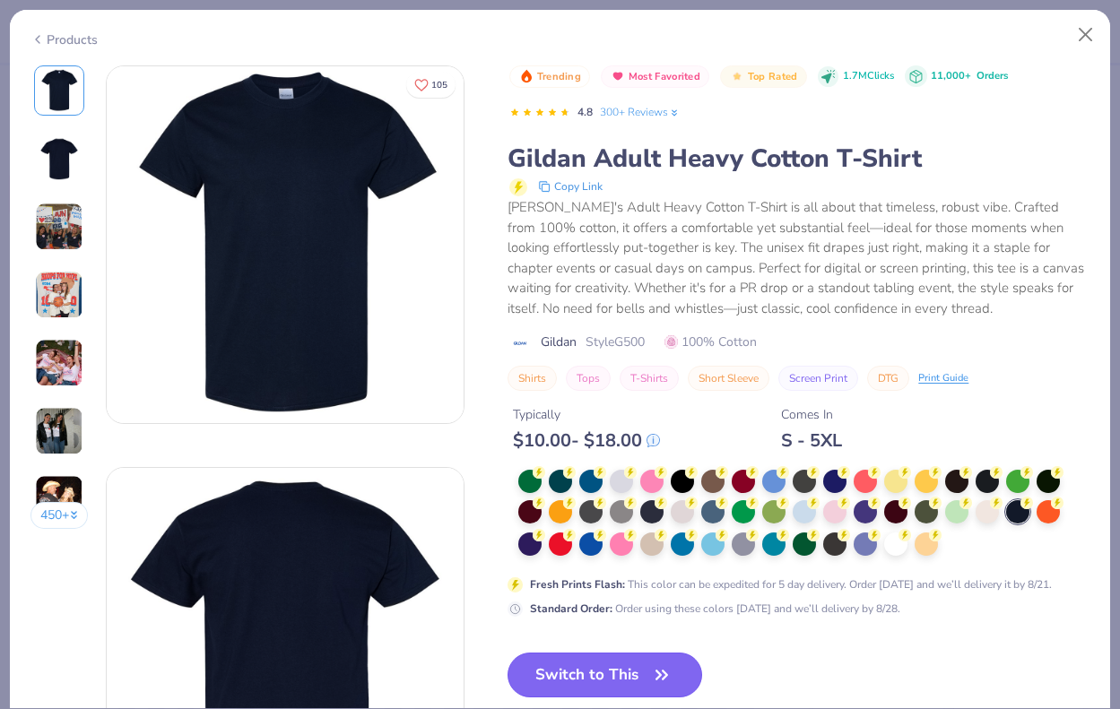
click at [616, 683] on button "Switch to This" at bounding box center [604, 675] width 195 height 45
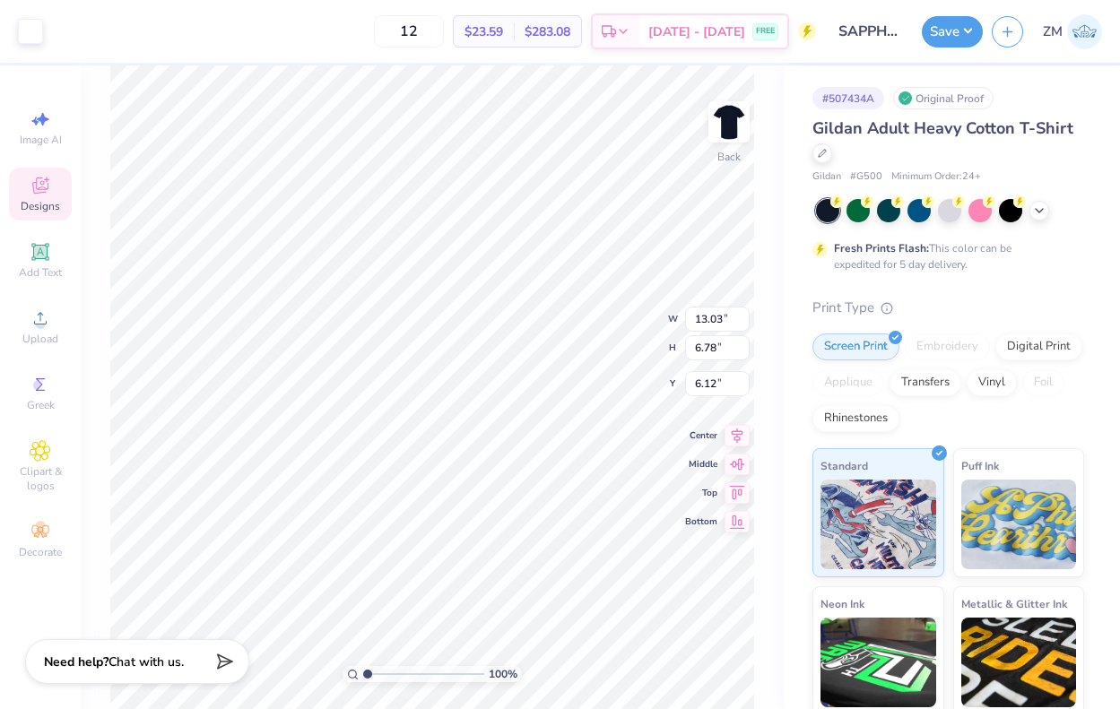
type input "3.00"
click at [966, 37] on button "Save" at bounding box center [952, 28] width 61 height 31
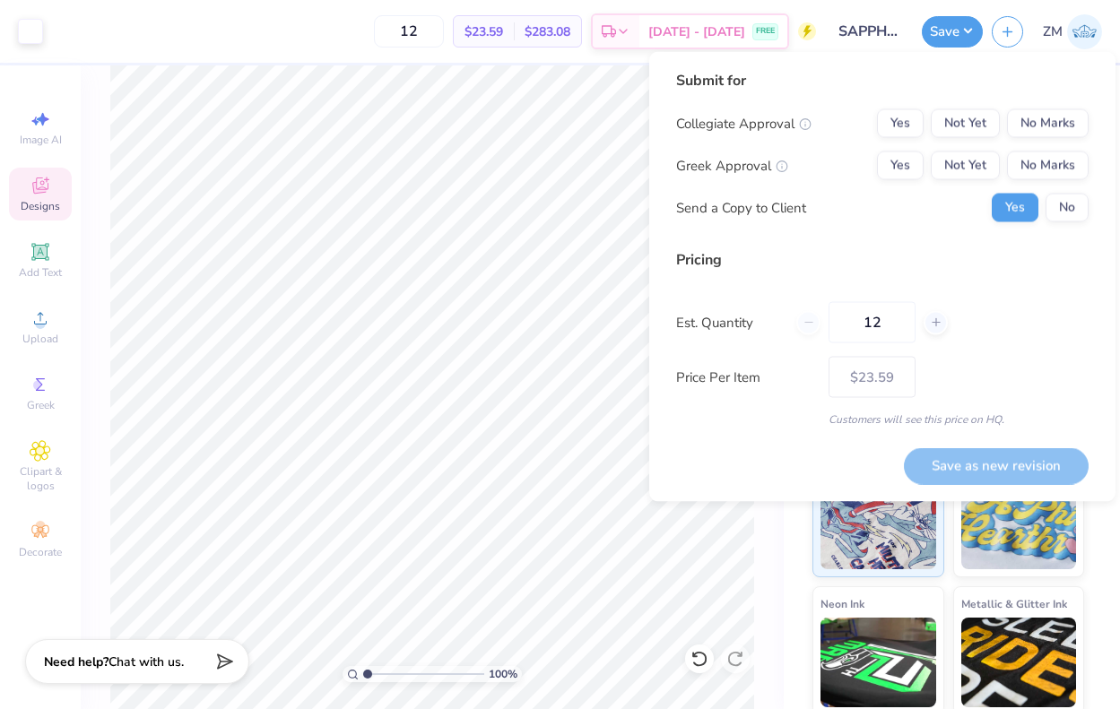
click at [868, 29] on input "SAPPHIRE HOODIE" at bounding box center [869, 31] width 88 height 36
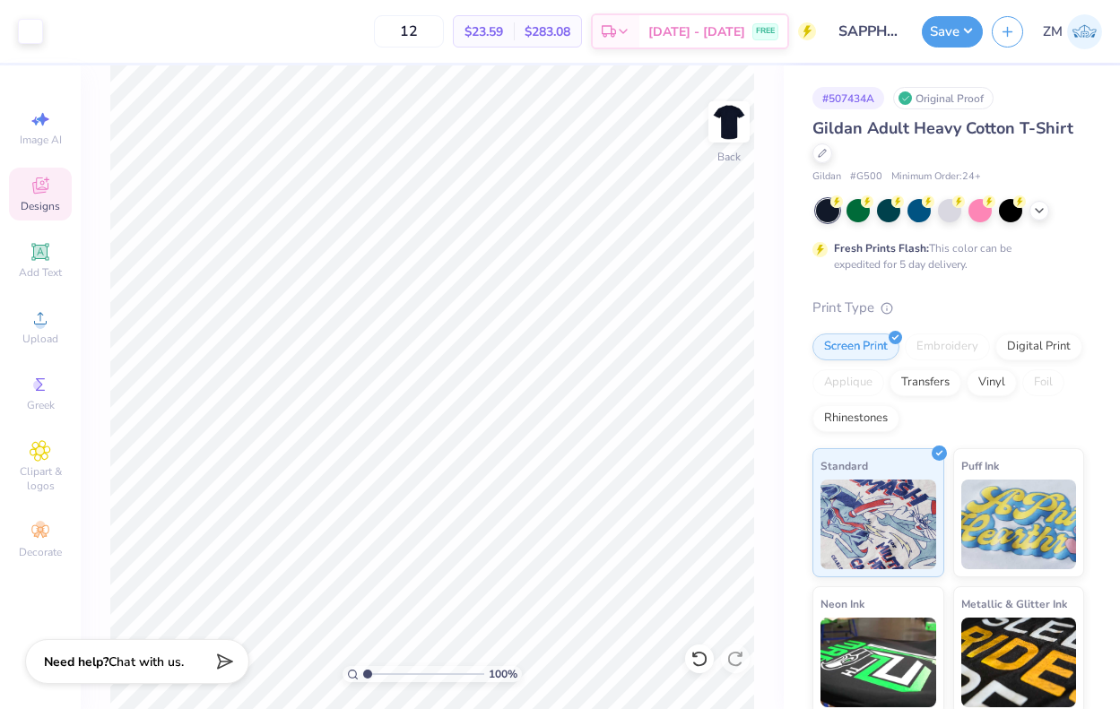
click at [868, 29] on input "SAPPHIRE HOODIE" at bounding box center [869, 31] width 88 height 36
click at [891, 25] on input "SAPPHIRE HOODIE" at bounding box center [869, 31] width 88 height 36
click at [896, 33] on input "SAPPHIRE HOODIE" at bounding box center [869, 31] width 88 height 36
click at [877, 30] on input "SAPPHIRE HOODIE" at bounding box center [869, 31] width 88 height 36
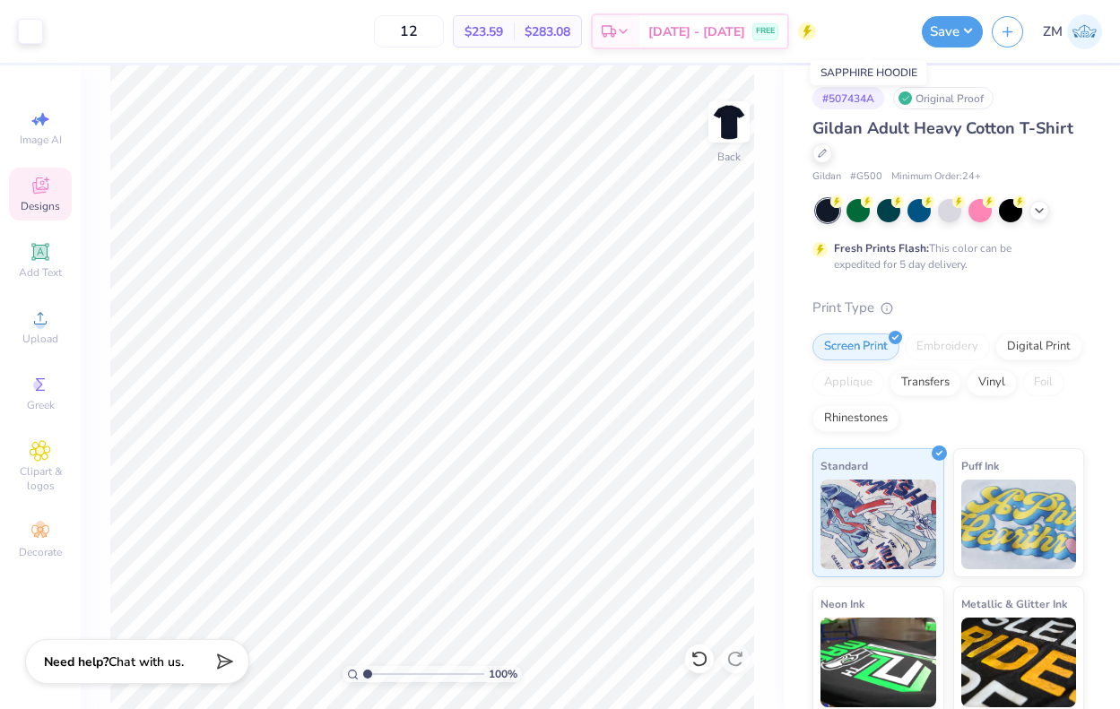
click at [877, 30] on input "SAPPHIRE HOODIE" at bounding box center [869, 31] width 88 height 36
click at [1001, 39] on button "button" at bounding box center [1007, 28] width 31 height 31
click at [819, 152] on icon at bounding box center [822, 151] width 9 height 9
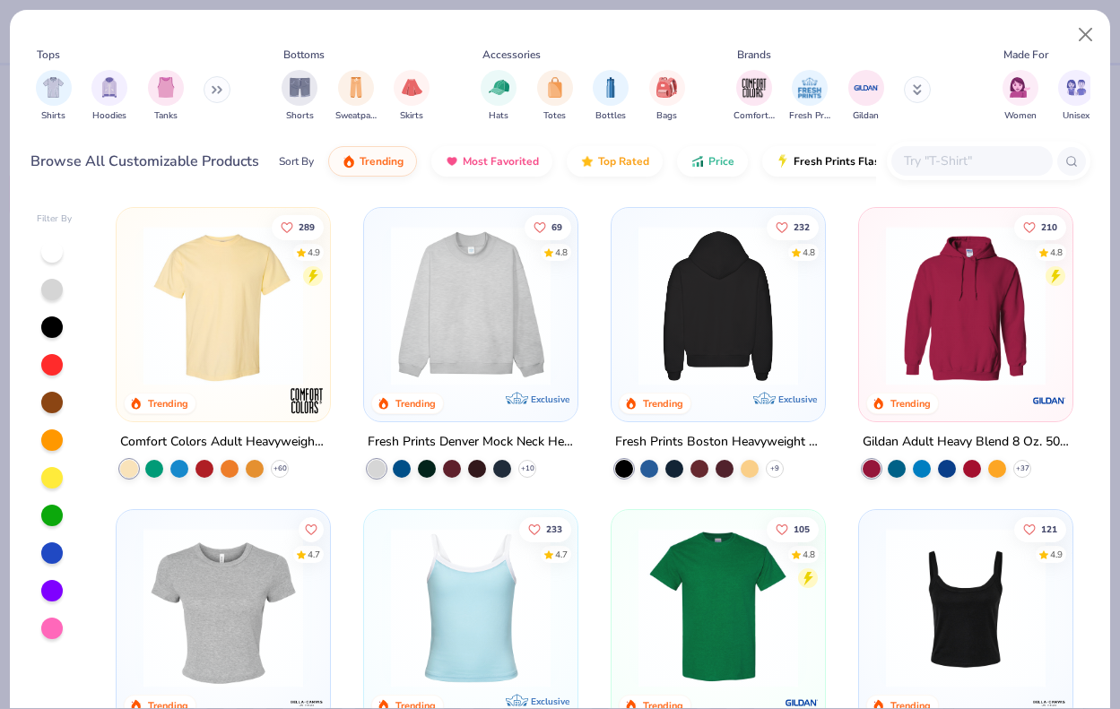
click at [993, 363] on img at bounding box center [966, 306] width 178 height 160
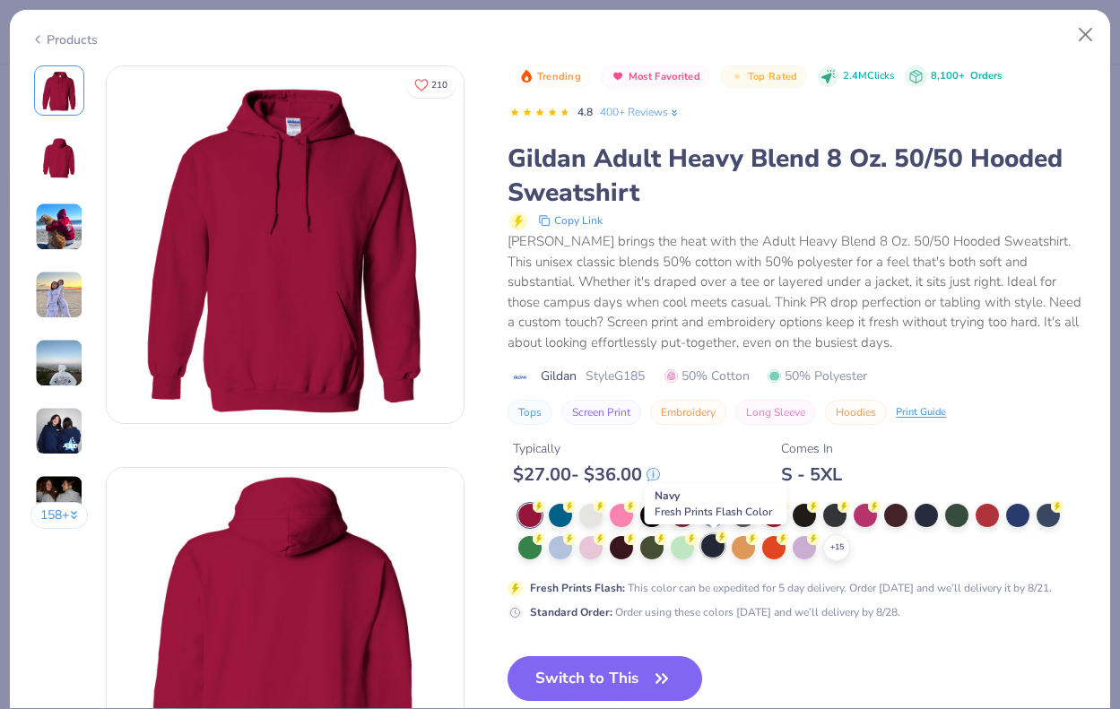
click at [719, 546] on div at bounding box center [712, 545] width 23 height 23
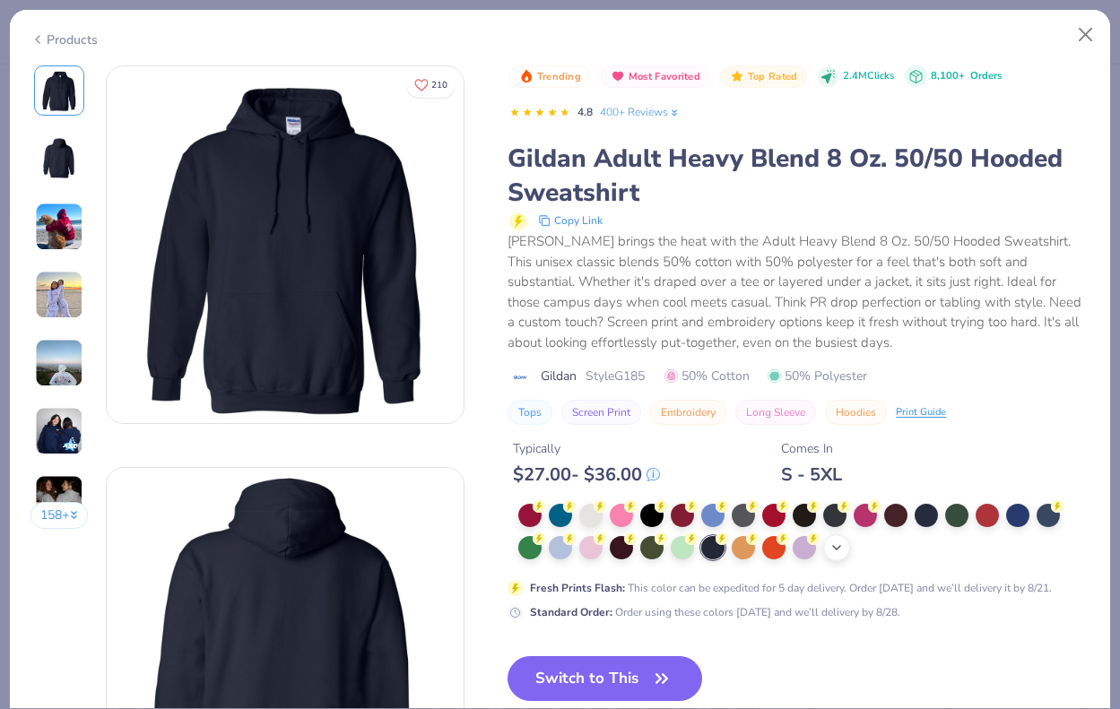
click at [846, 554] on div "+ 15" at bounding box center [836, 547] width 27 height 27
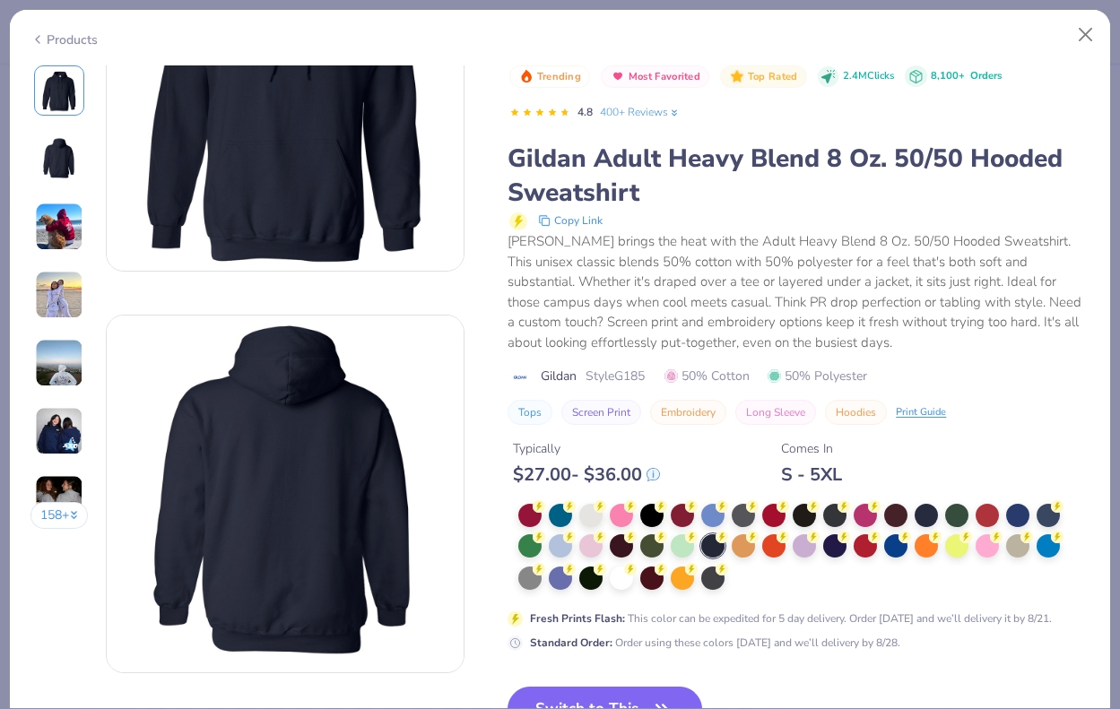
scroll to position [230, 0]
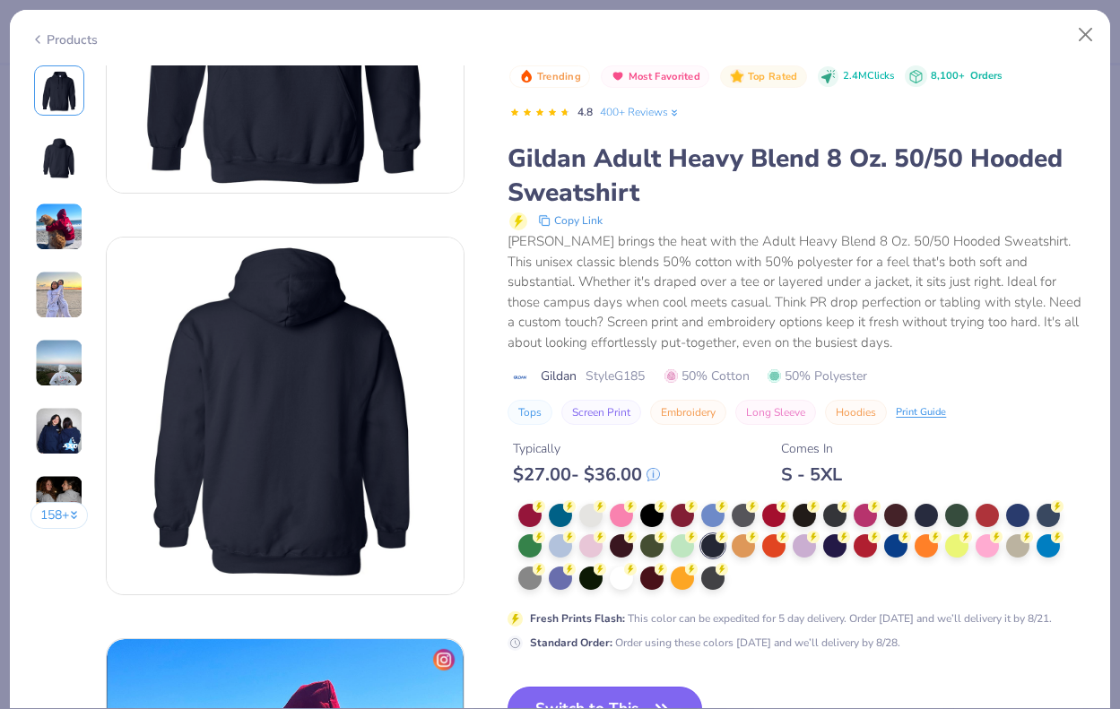
click at [626, 696] on button "Switch to This" at bounding box center [604, 709] width 195 height 45
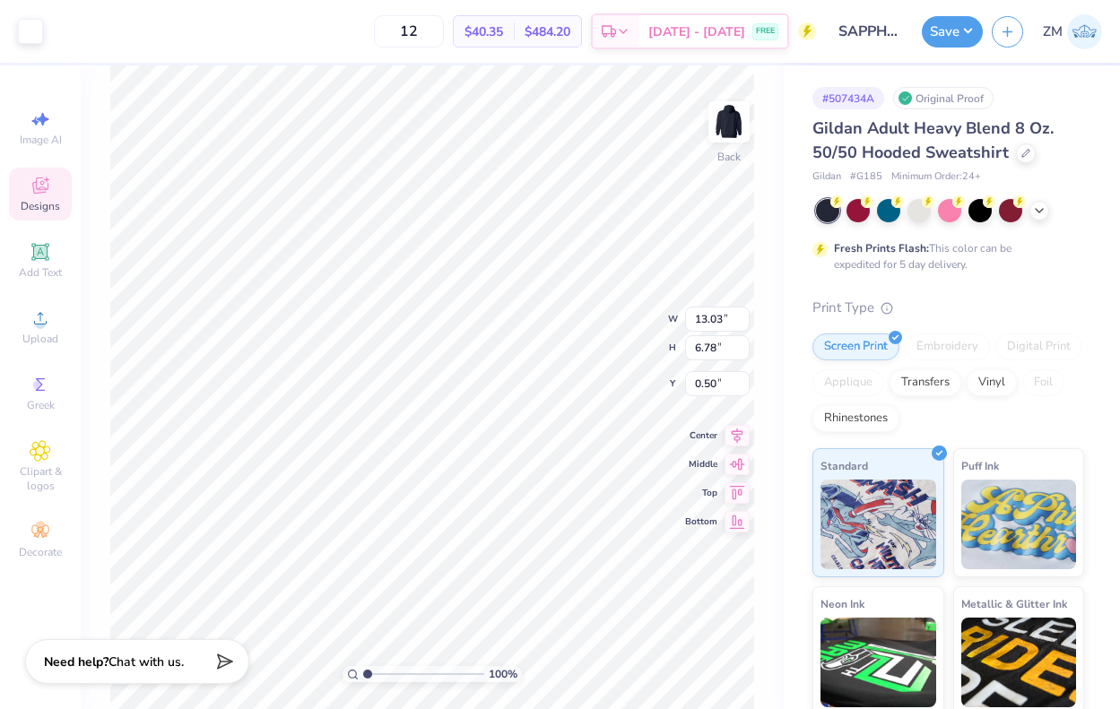
type input "3.00"
click at [975, 33] on button "Save" at bounding box center [952, 28] width 61 height 31
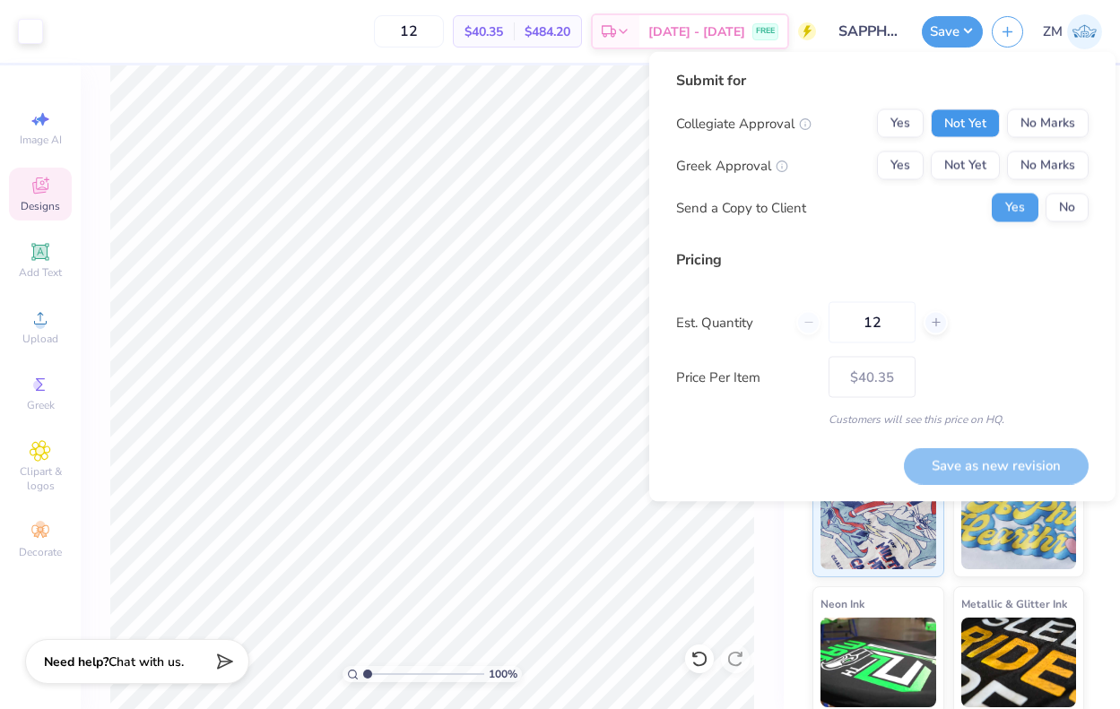
click at [978, 117] on button "Not Yet" at bounding box center [965, 123] width 69 height 29
click at [978, 162] on button "Not Yet" at bounding box center [965, 166] width 69 height 29
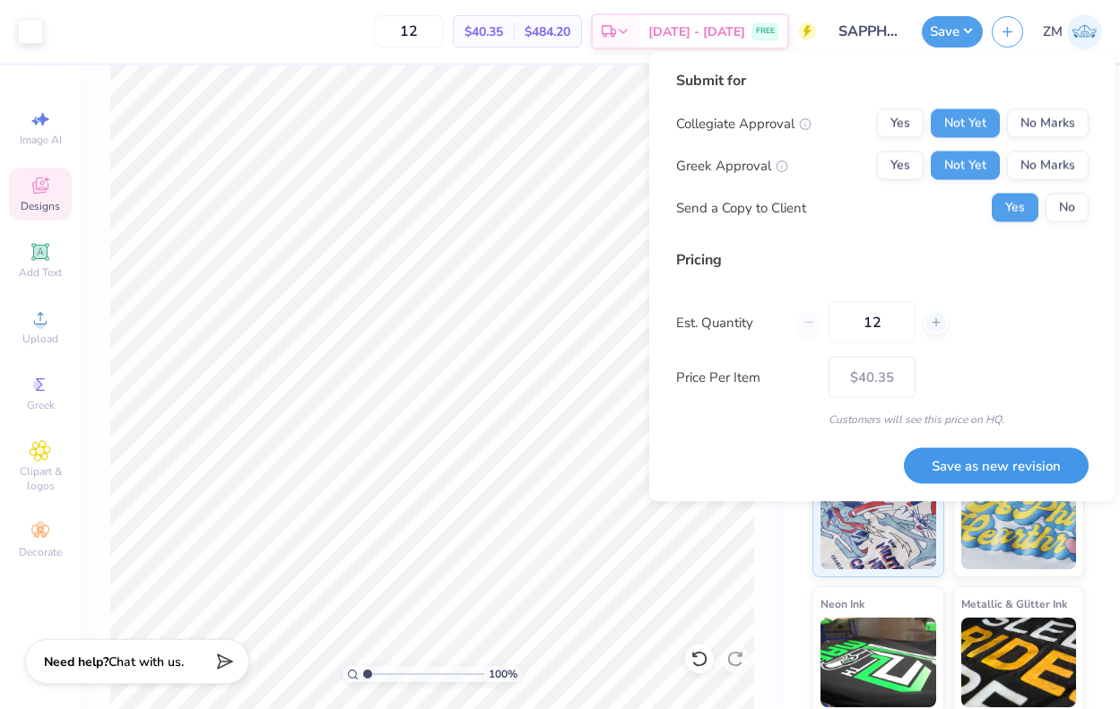
click at [996, 460] on button "Save as new revision" at bounding box center [996, 465] width 185 height 37
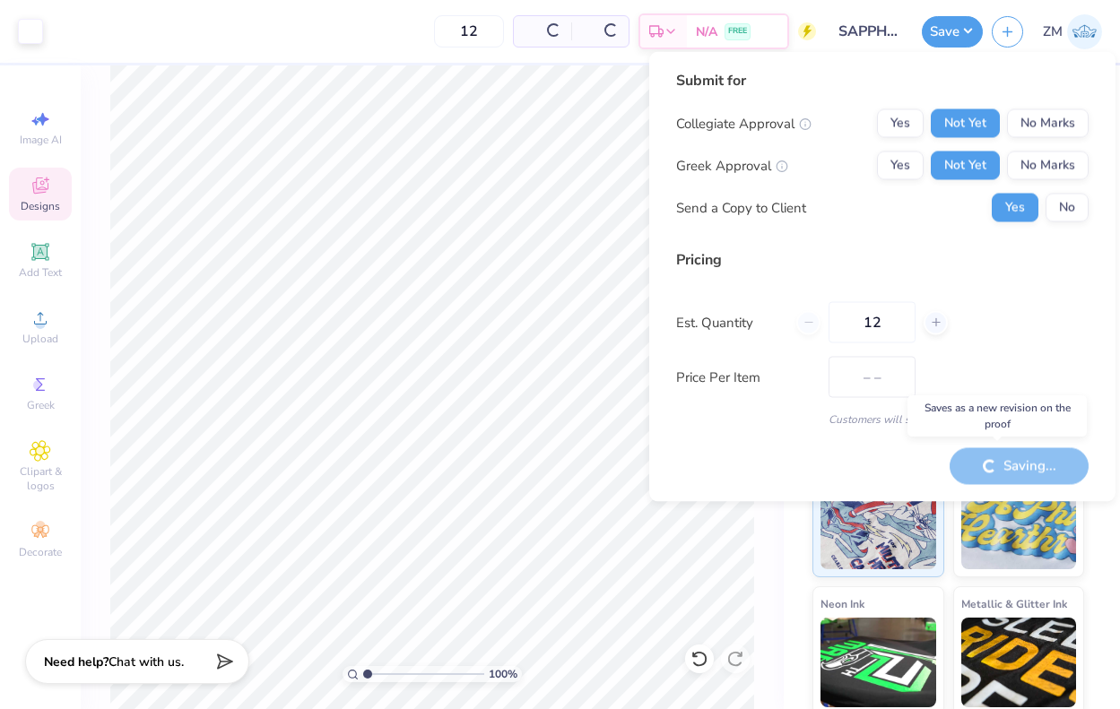
type input "$40.35"
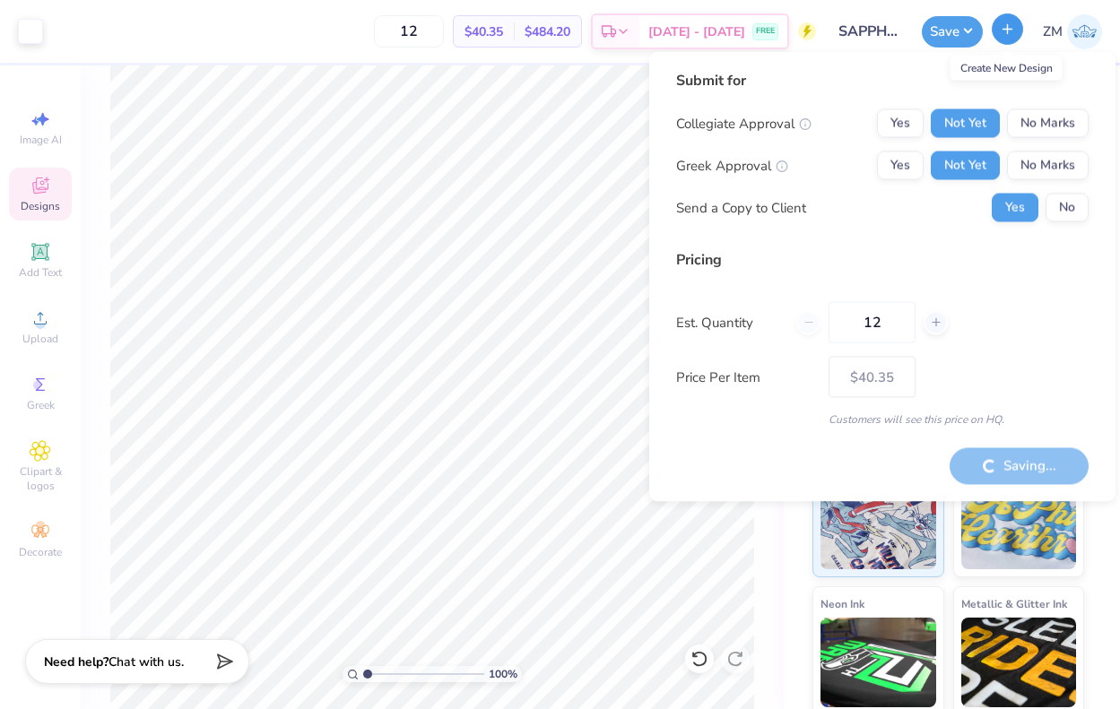
click at [1013, 35] on icon "button" at bounding box center [1007, 29] width 15 height 15
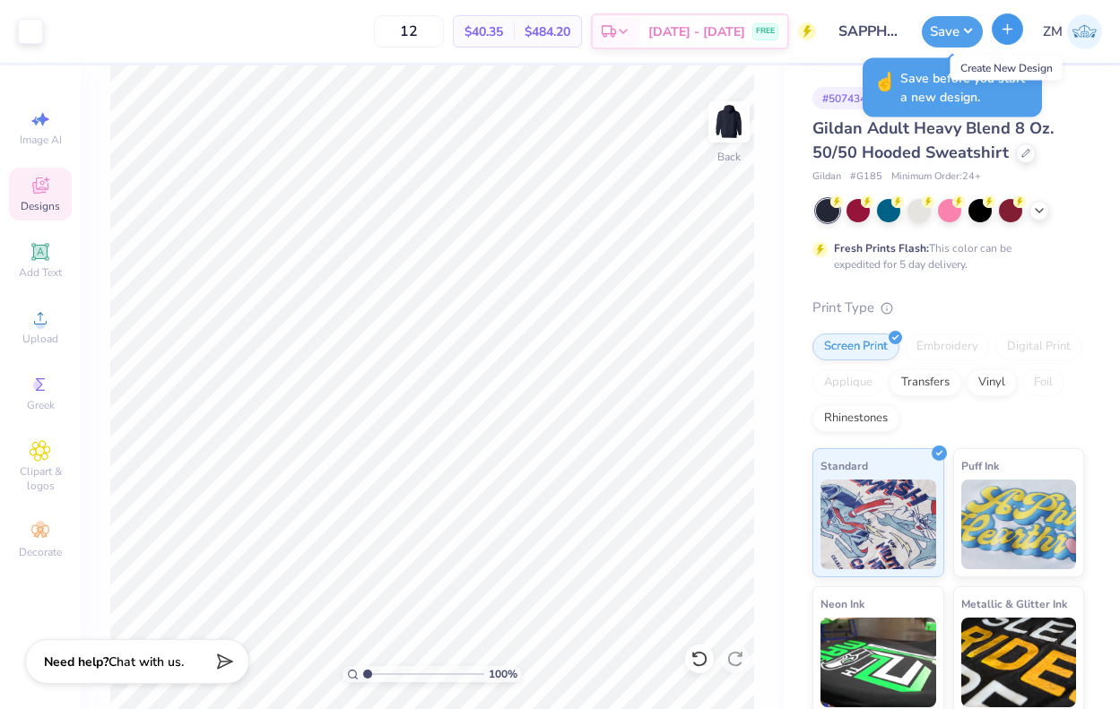
click at [1012, 30] on icon "button" at bounding box center [1007, 29] width 15 height 15
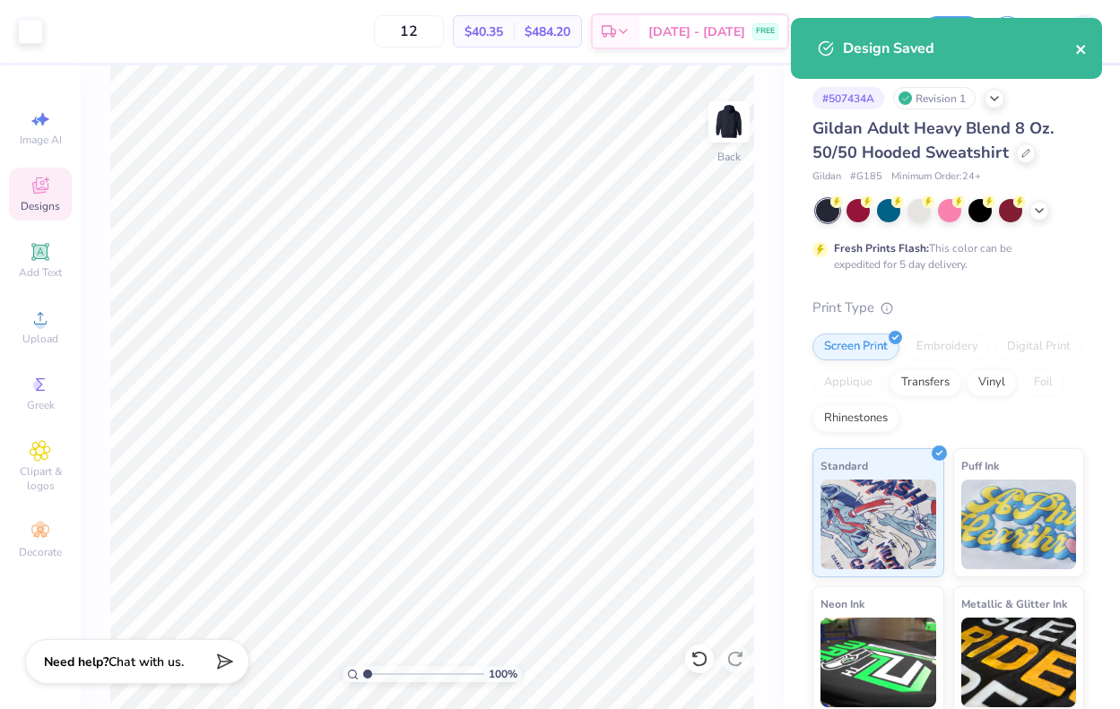
click at [1079, 47] on icon "close" at bounding box center [1081, 49] width 13 height 14
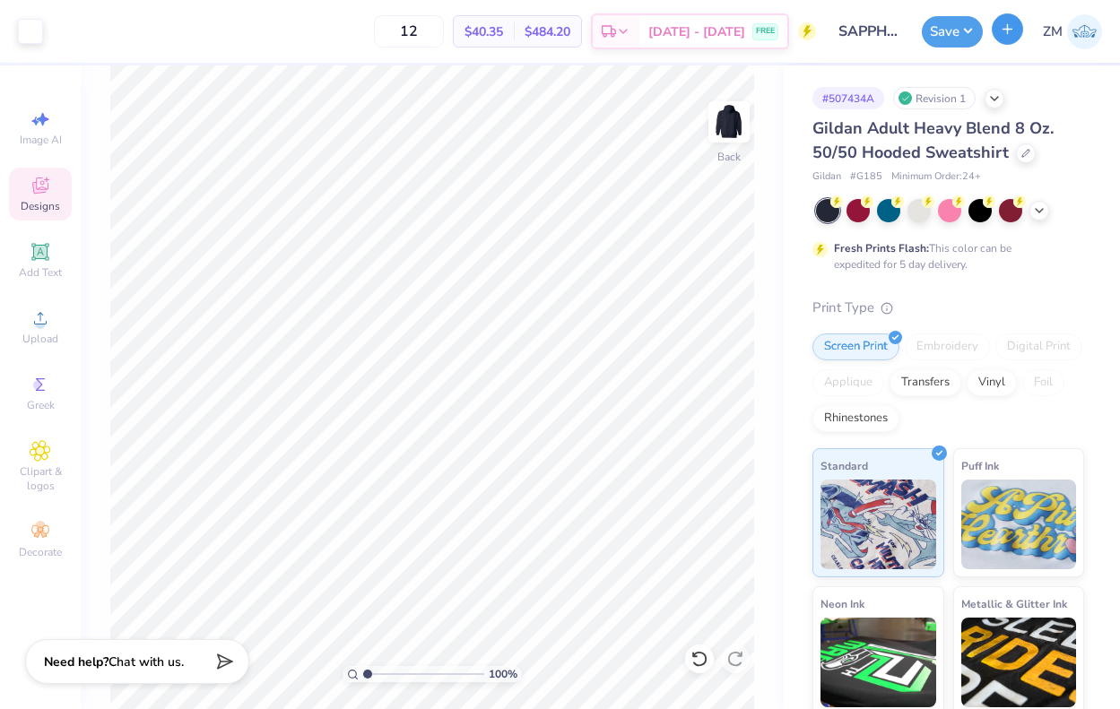
click at [1011, 36] on icon "button" at bounding box center [1007, 29] width 15 height 15
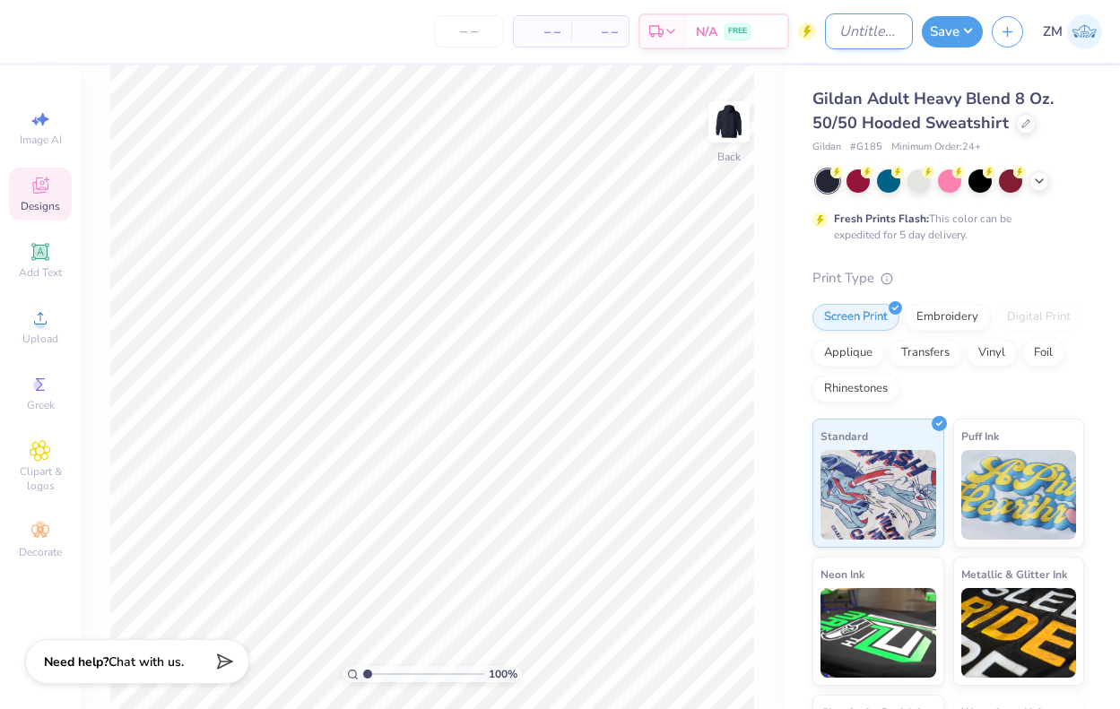
click at [852, 36] on input "Design Title" at bounding box center [869, 31] width 88 height 36
click at [859, 16] on input "Design Title" at bounding box center [869, 31] width 88 height 36
type input "SAPPHIRE TEE"
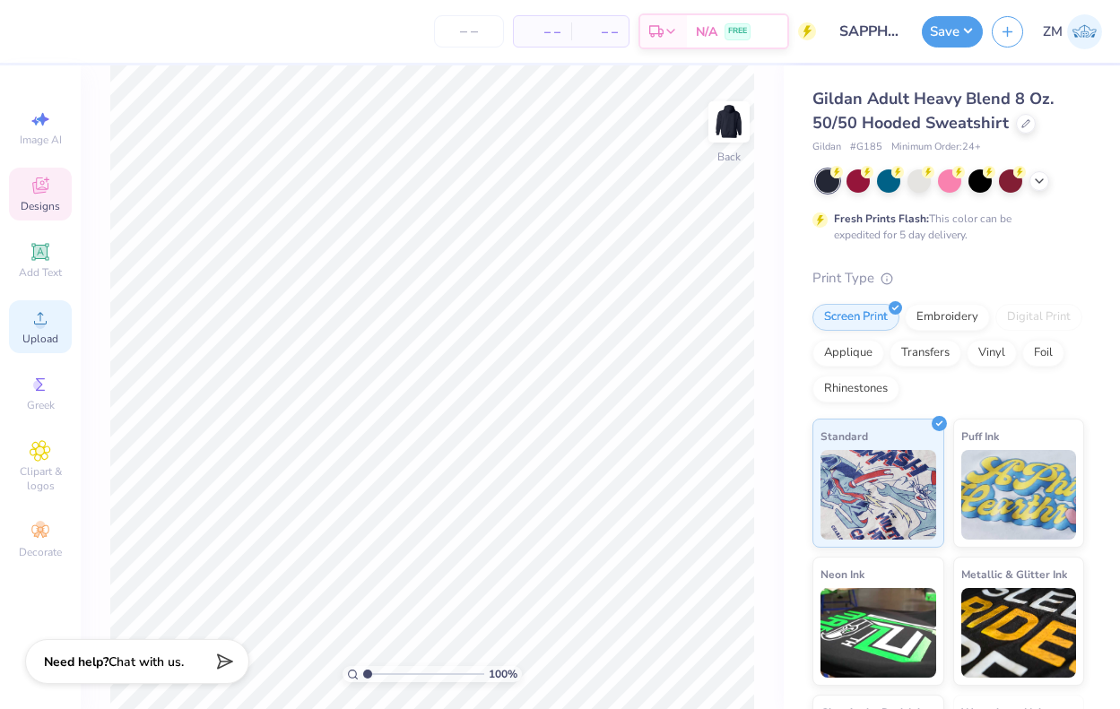
click at [37, 327] on icon at bounding box center [41, 319] width 22 height 22
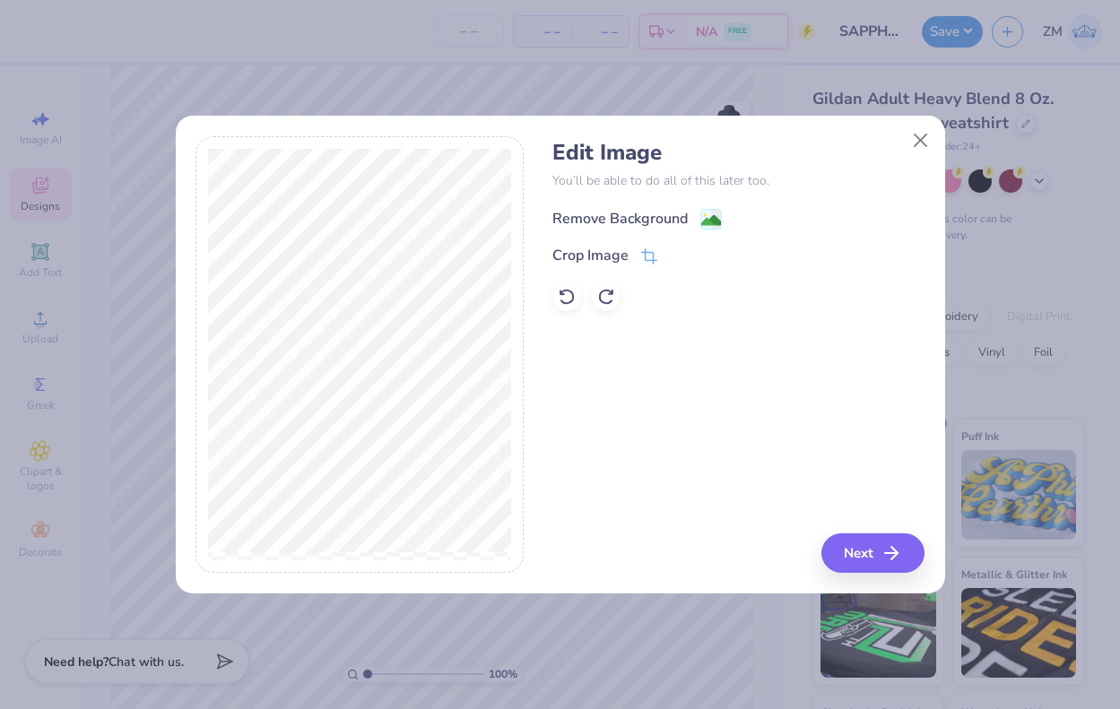
click at [705, 221] on image at bounding box center [711, 221] width 20 height 20
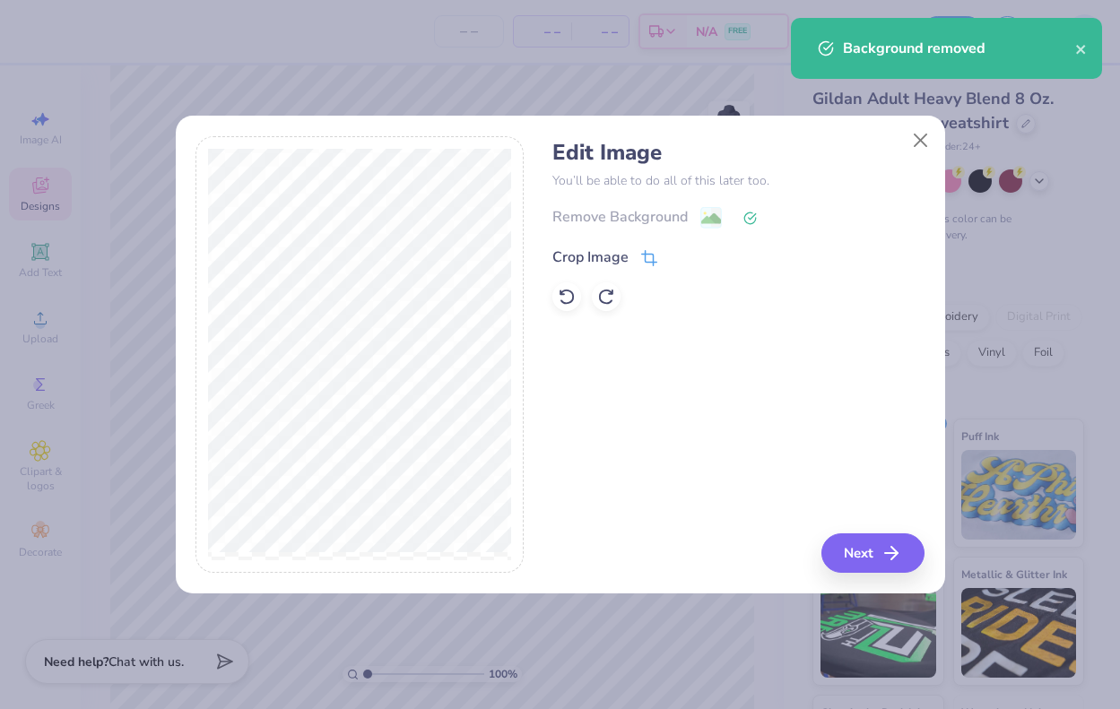
click at [647, 248] on span at bounding box center [649, 258] width 16 height 22
click at [891, 538] on div "Edit Image You’ll be able to do all of this later too. Remove Background Crop I…" at bounding box center [738, 355] width 372 height 438
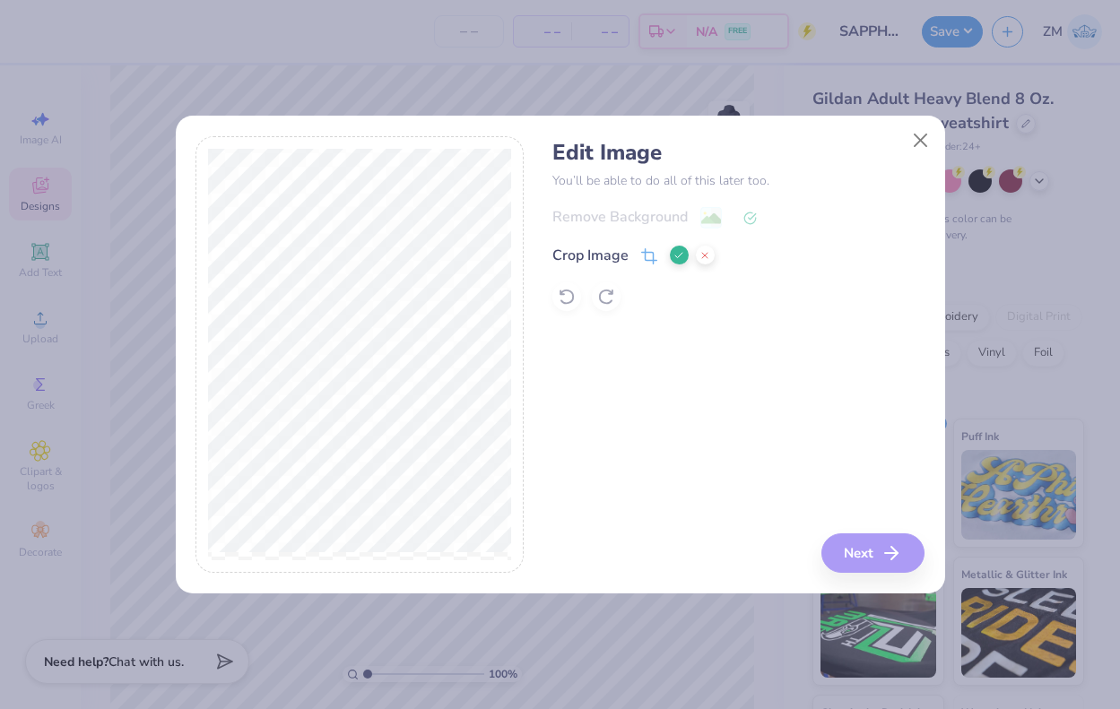
click at [679, 260] on icon at bounding box center [678, 255] width 11 height 11
click at [868, 564] on button "Next" at bounding box center [875, 552] width 103 height 39
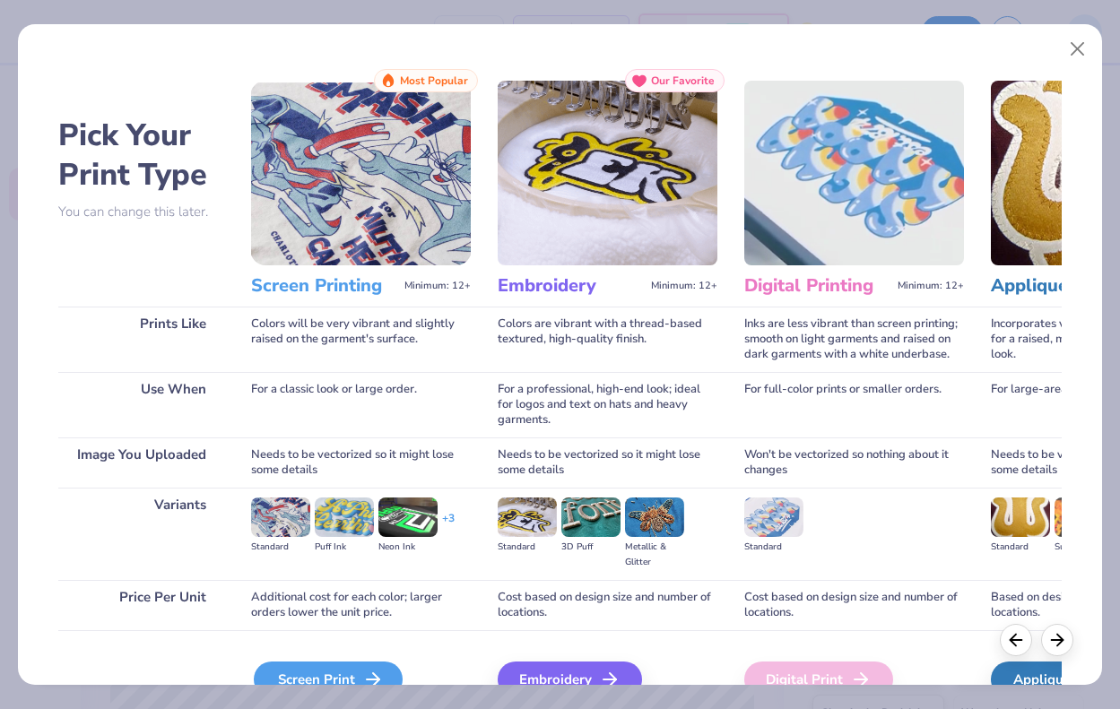
click at [354, 672] on div "Screen Print" at bounding box center [328, 680] width 149 height 36
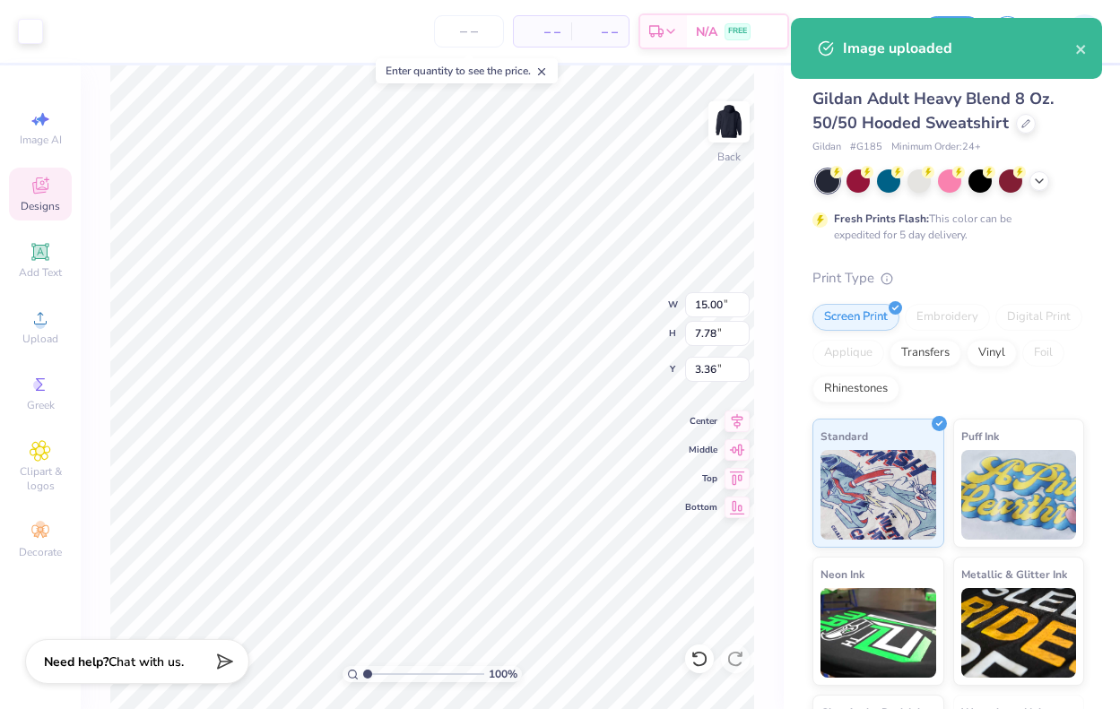
type input "11.56"
type input "6.00"
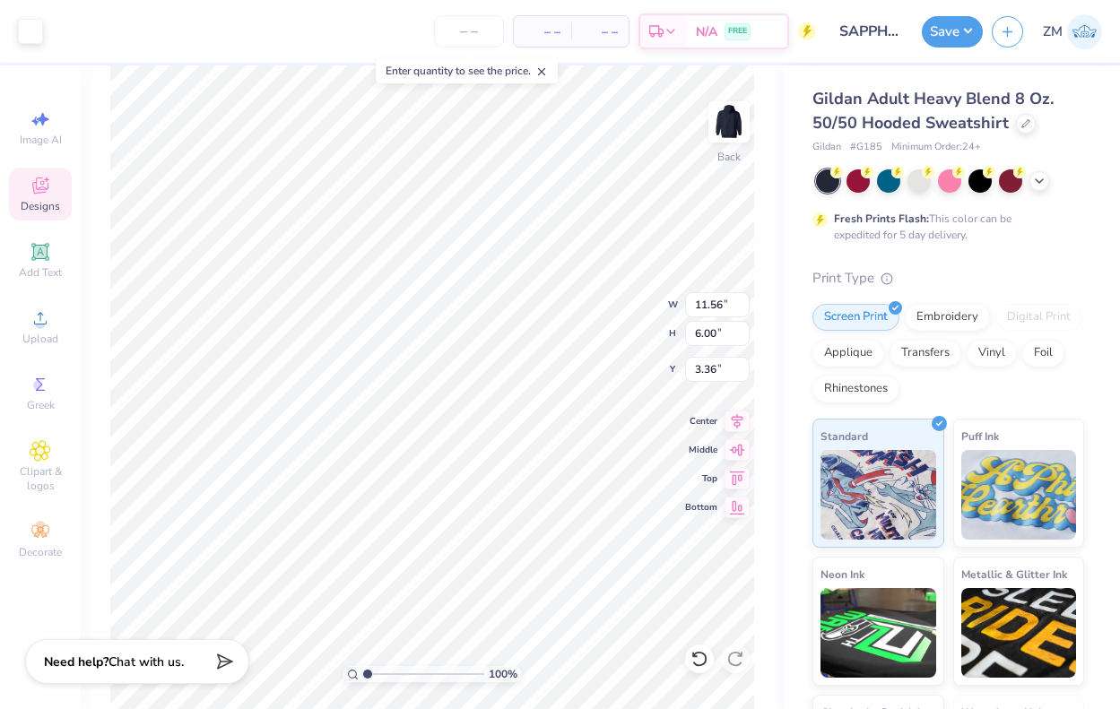
type input "3.28"
type input "12.08"
type input "6.27"
type input "3.00"
click at [1026, 126] on div at bounding box center [1026, 122] width 20 height 20
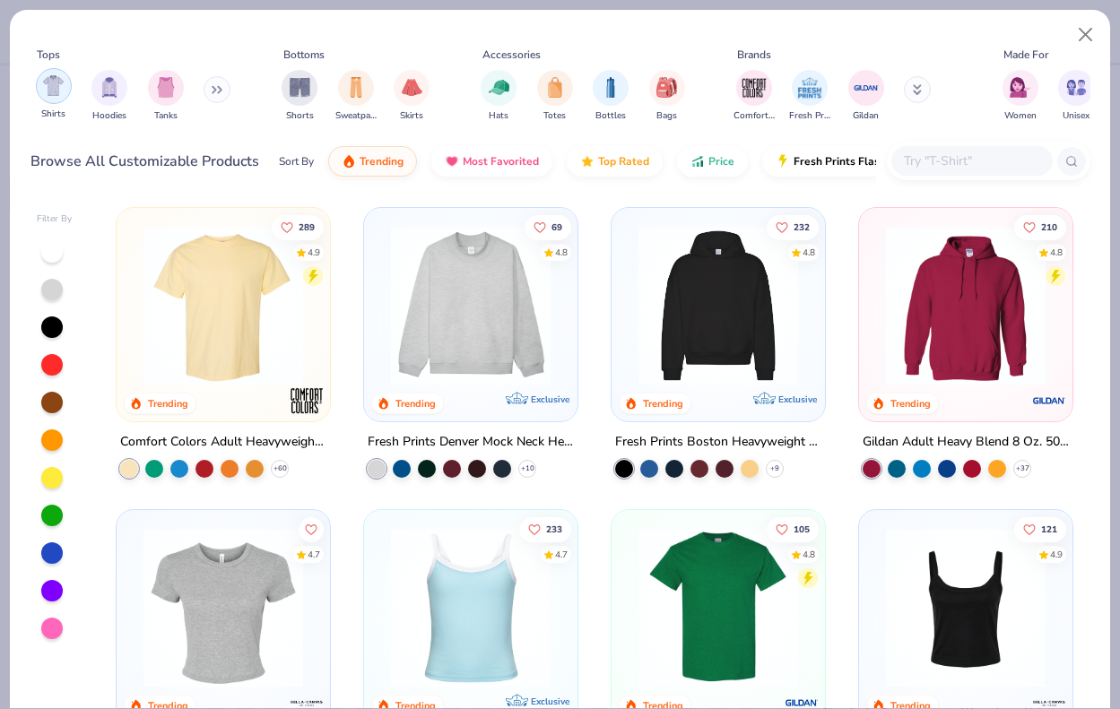
click at [37, 89] on div "filter for Shirts" at bounding box center [54, 86] width 36 height 36
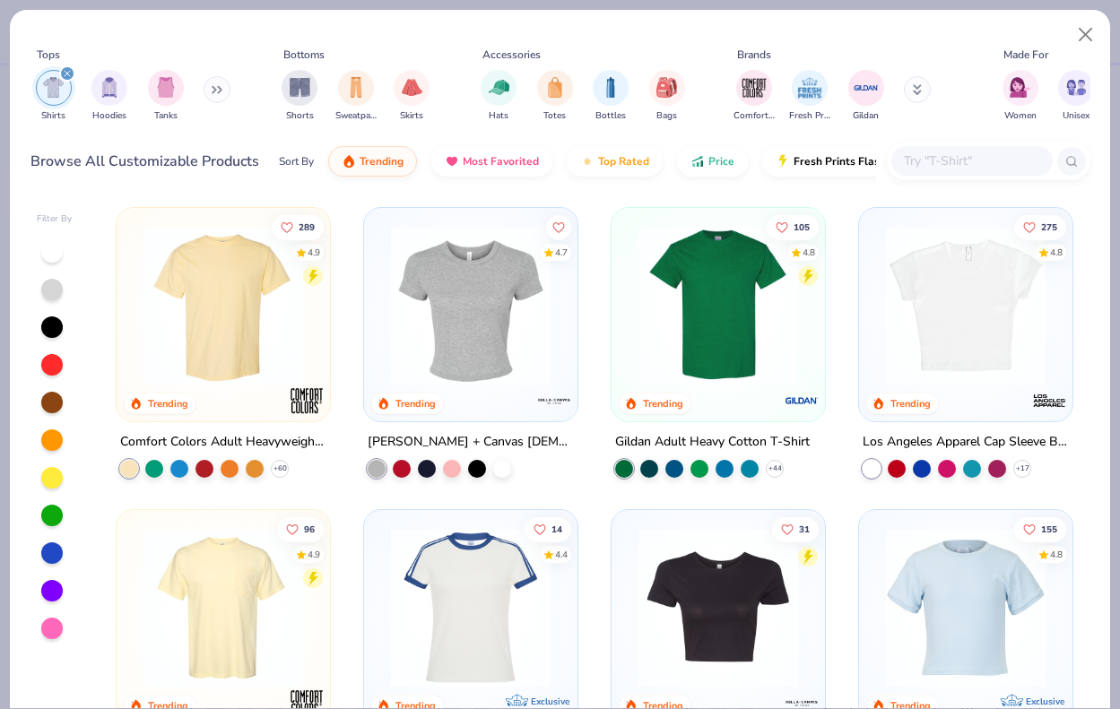
click at [778, 347] on img at bounding box center [718, 306] width 178 height 160
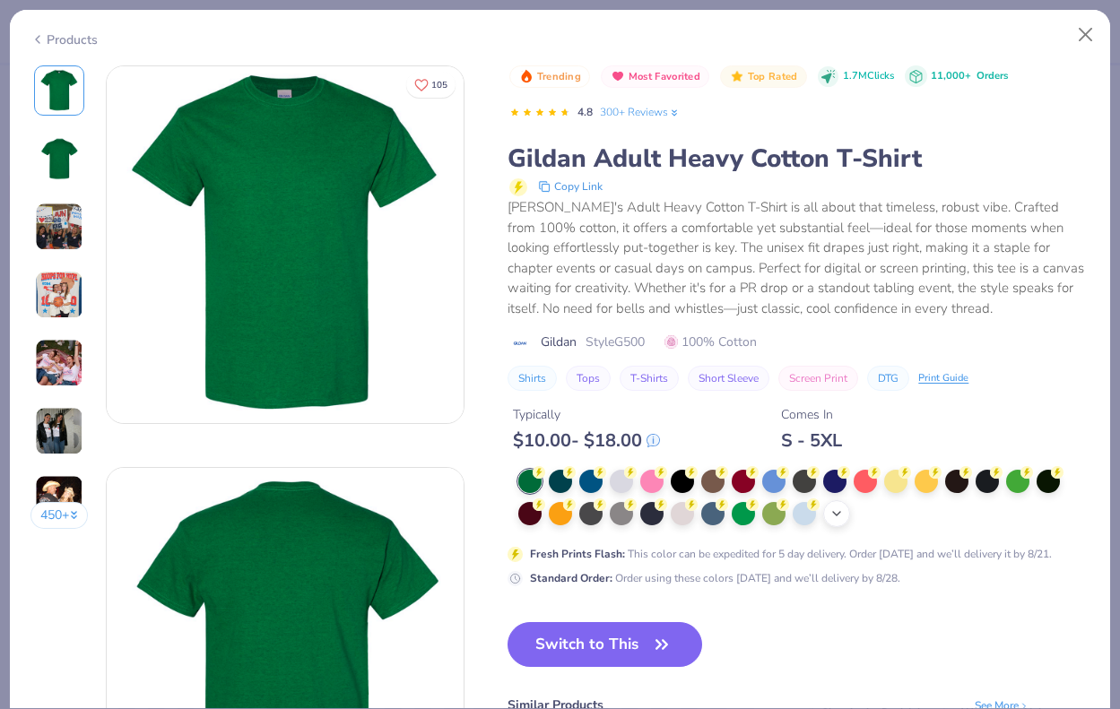
click at [847, 517] on div "+ 22" at bounding box center [836, 513] width 27 height 27
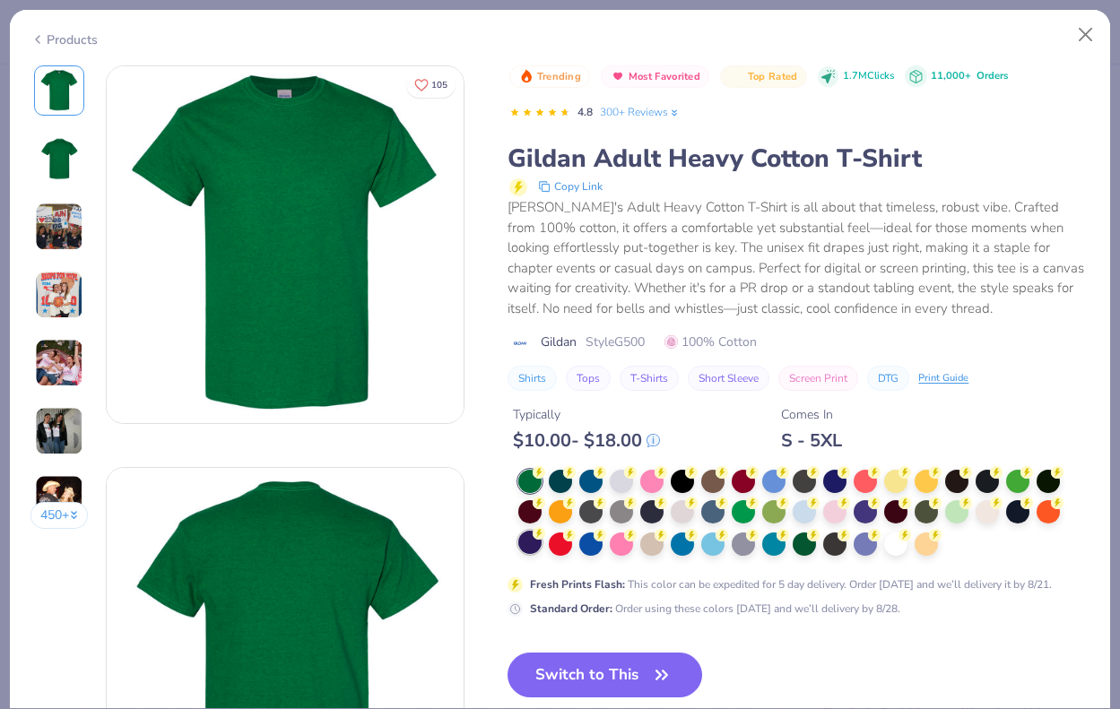
click at [528, 545] on div at bounding box center [529, 542] width 23 height 23
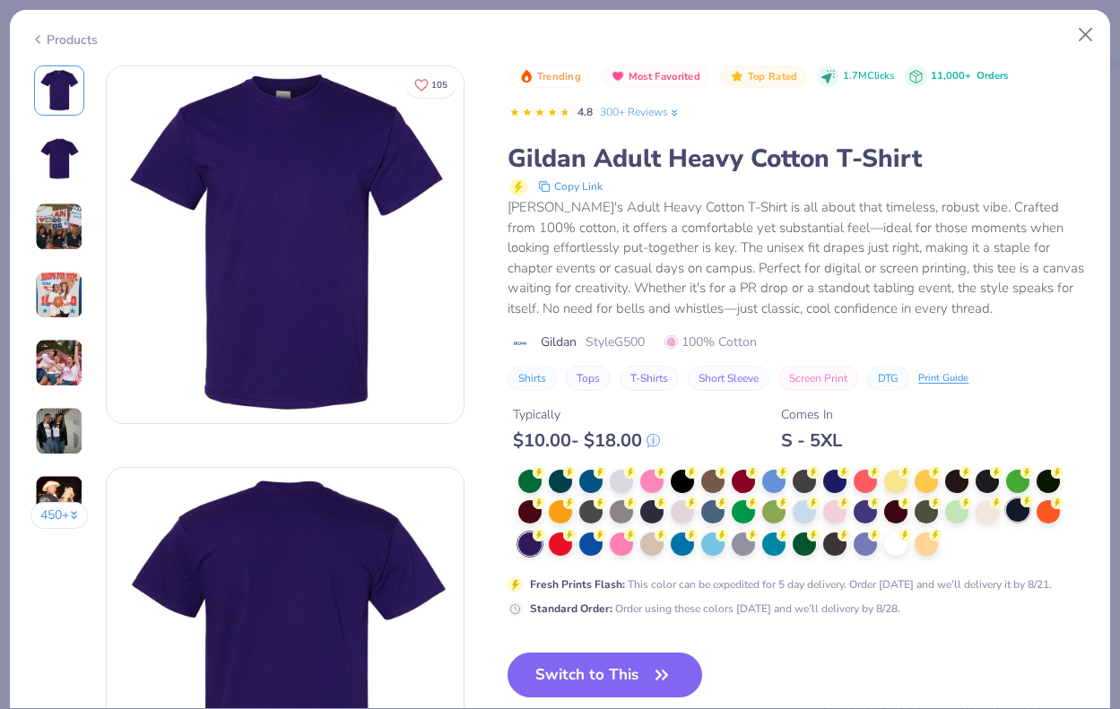
click at [1015, 516] on div at bounding box center [1017, 509] width 23 height 23
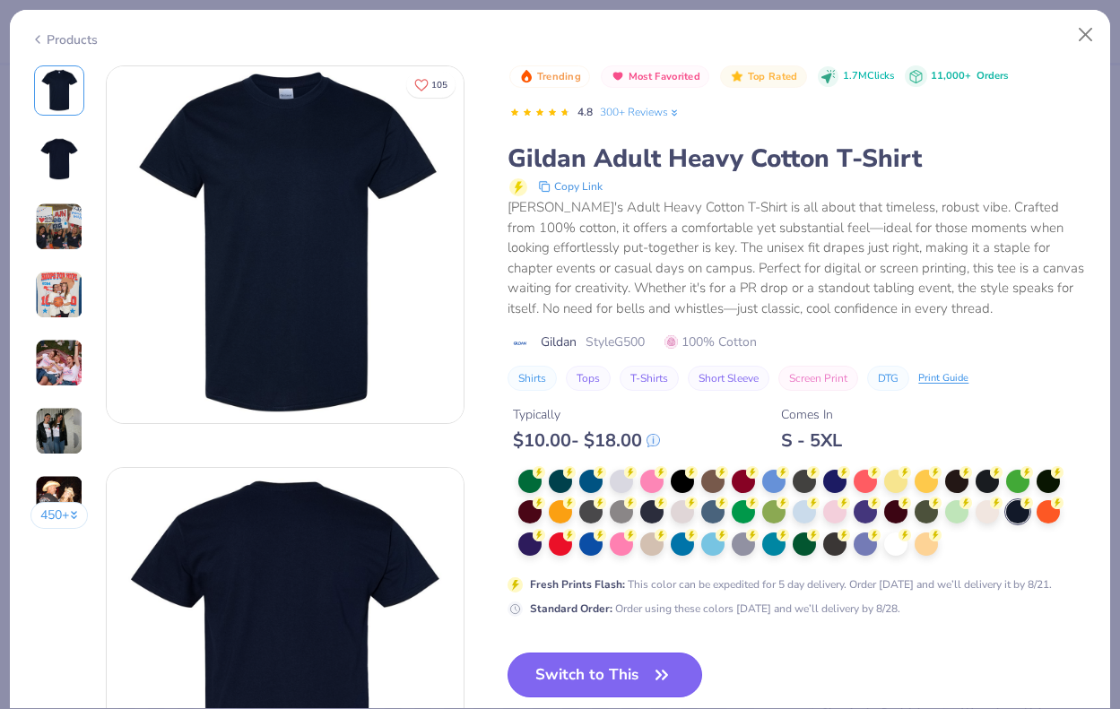
click at [555, 674] on button "Switch to This" at bounding box center [604, 675] width 195 height 45
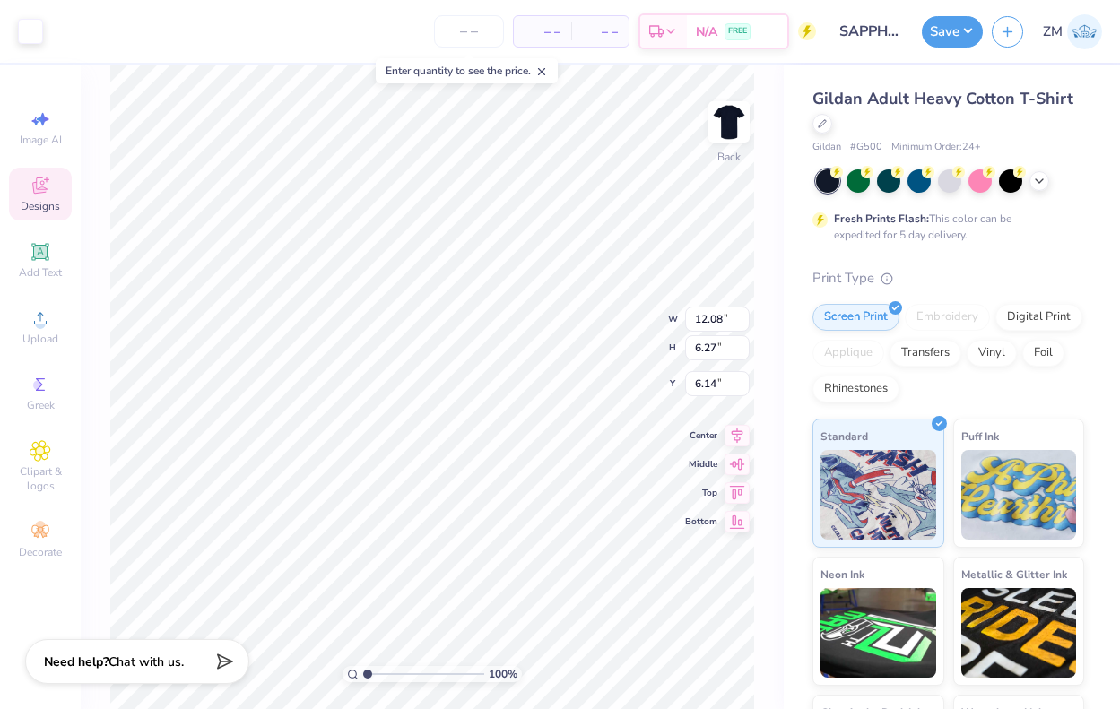
type input "3.00"
click at [963, 31] on button "Save" at bounding box center [952, 28] width 61 height 31
type input "0"
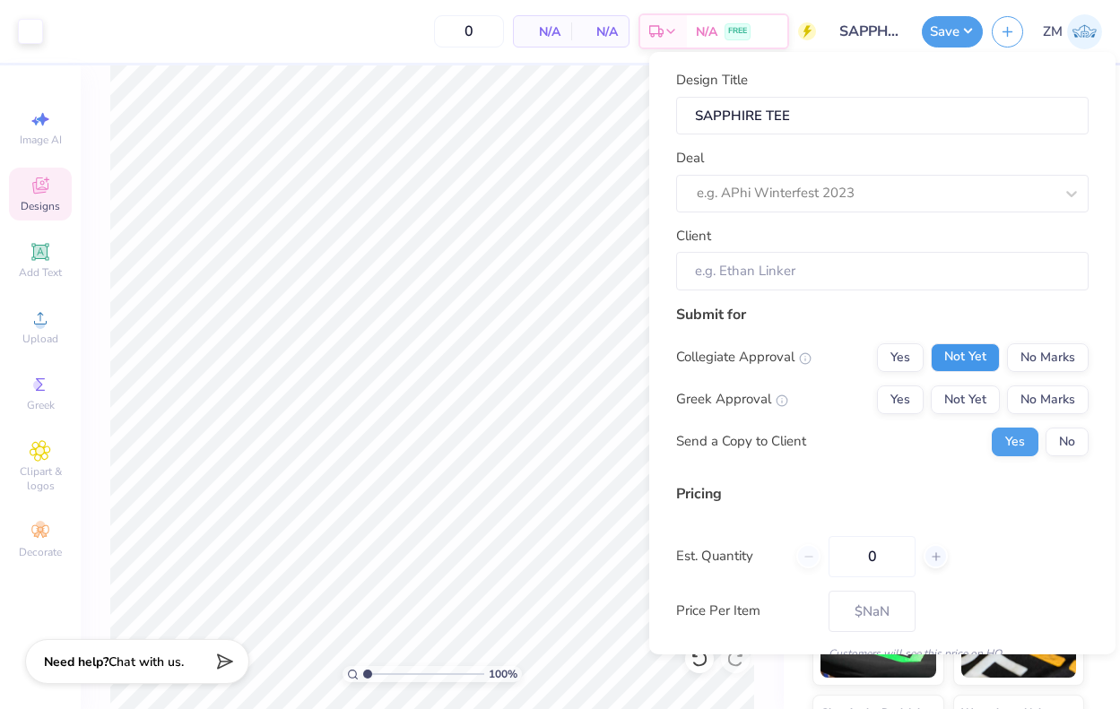
click at [974, 354] on button "Not Yet" at bounding box center [965, 357] width 69 height 29
click at [974, 408] on button "Not Yet" at bounding box center [965, 400] width 69 height 29
click at [1074, 440] on button "No" at bounding box center [1066, 442] width 43 height 29
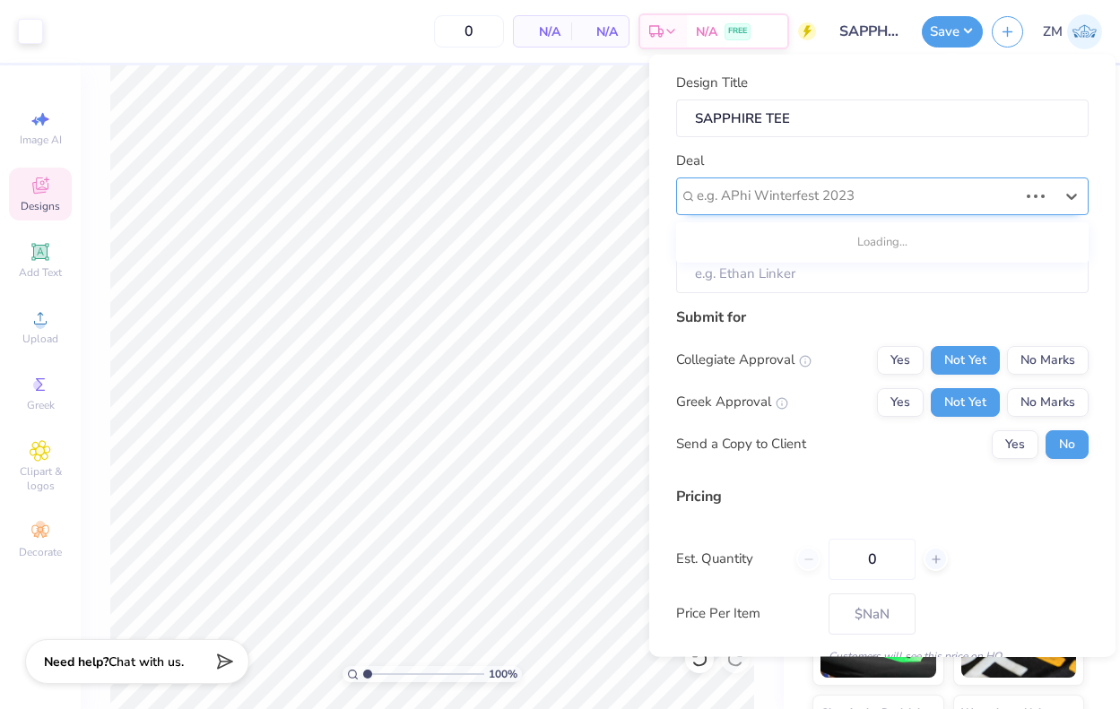
click at [836, 186] on div at bounding box center [857, 196] width 321 height 24
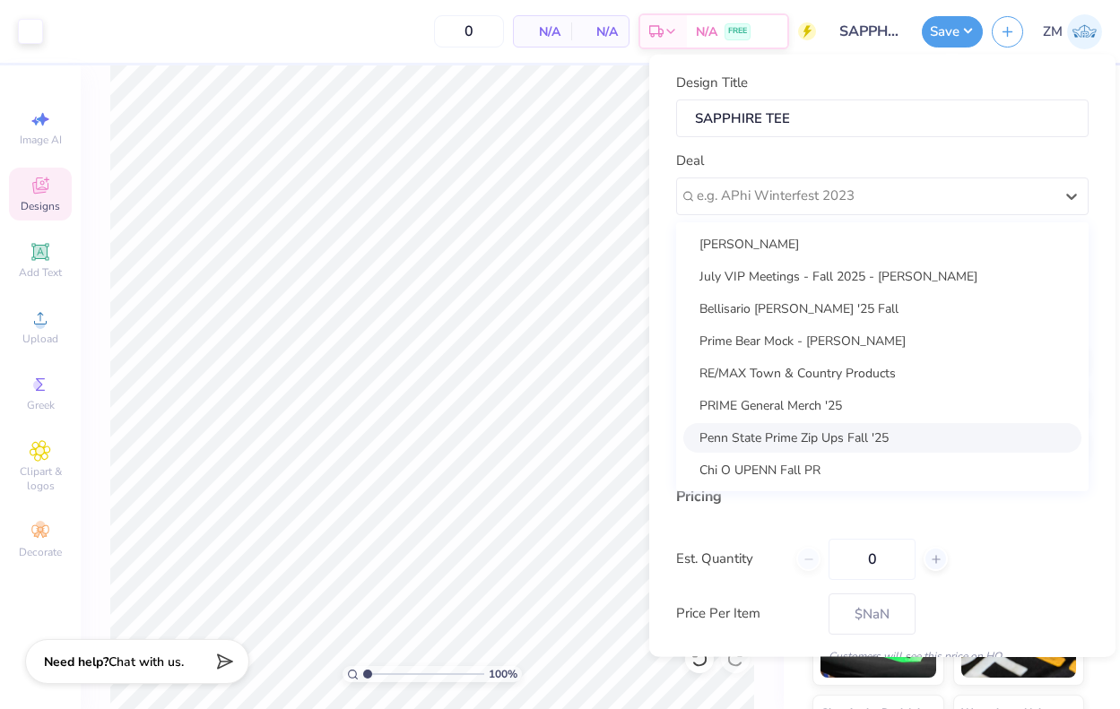
scroll to position [98, 0]
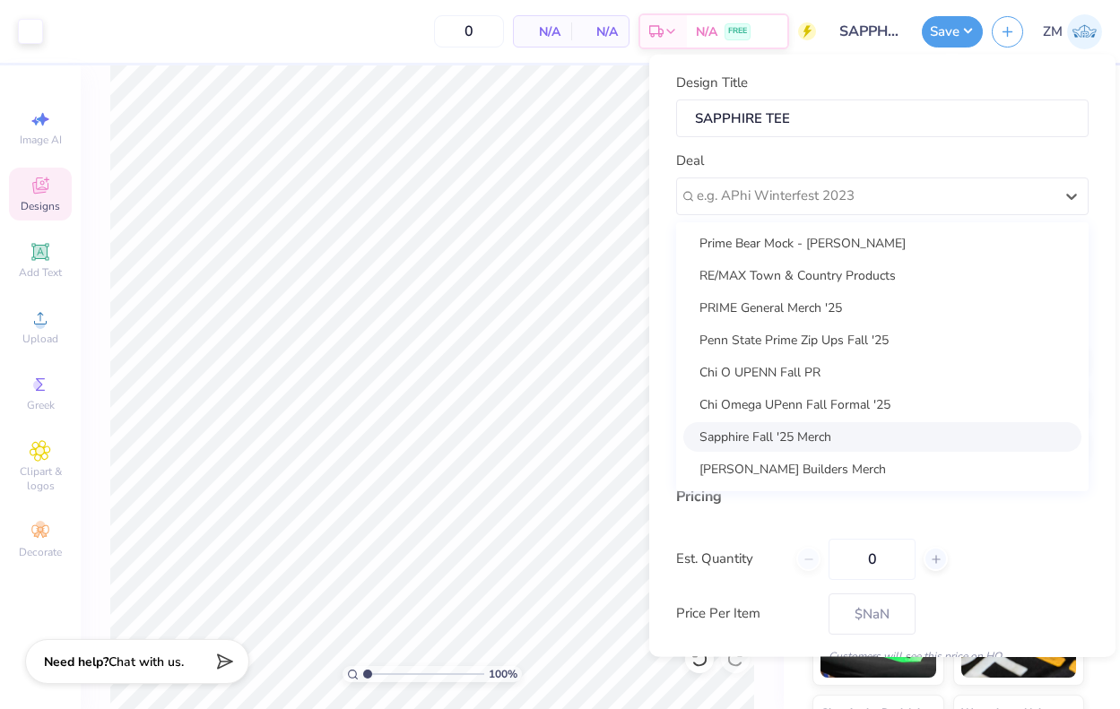
click at [805, 442] on div "Sapphire Fall '25 Merch" at bounding box center [882, 436] width 398 height 30
type input "[PERSON_NAME]"
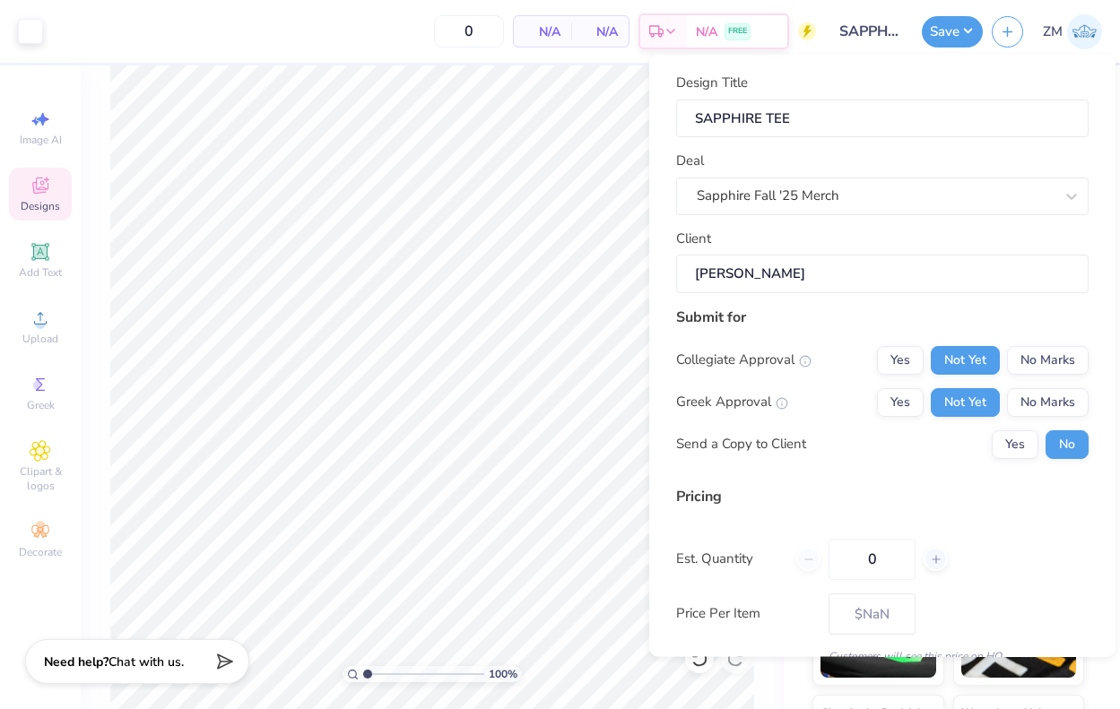
scroll to position [81, 0]
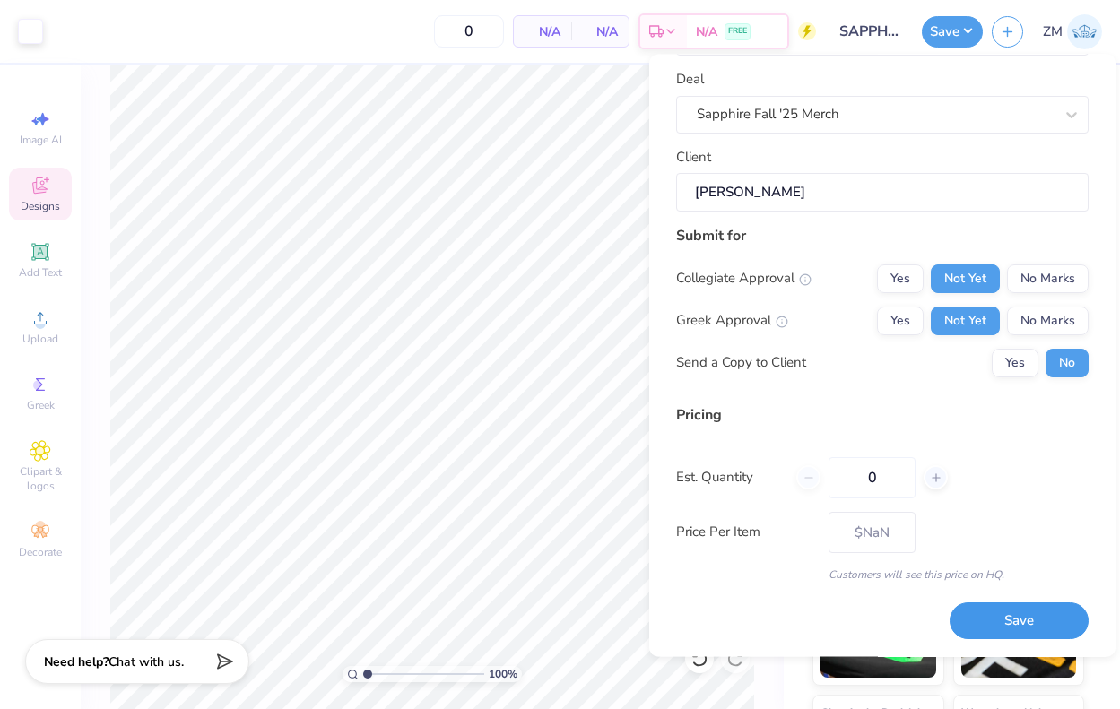
click at [1038, 615] on button "Save" at bounding box center [1018, 621] width 139 height 37
